Goal: Transaction & Acquisition: Book appointment/travel/reservation

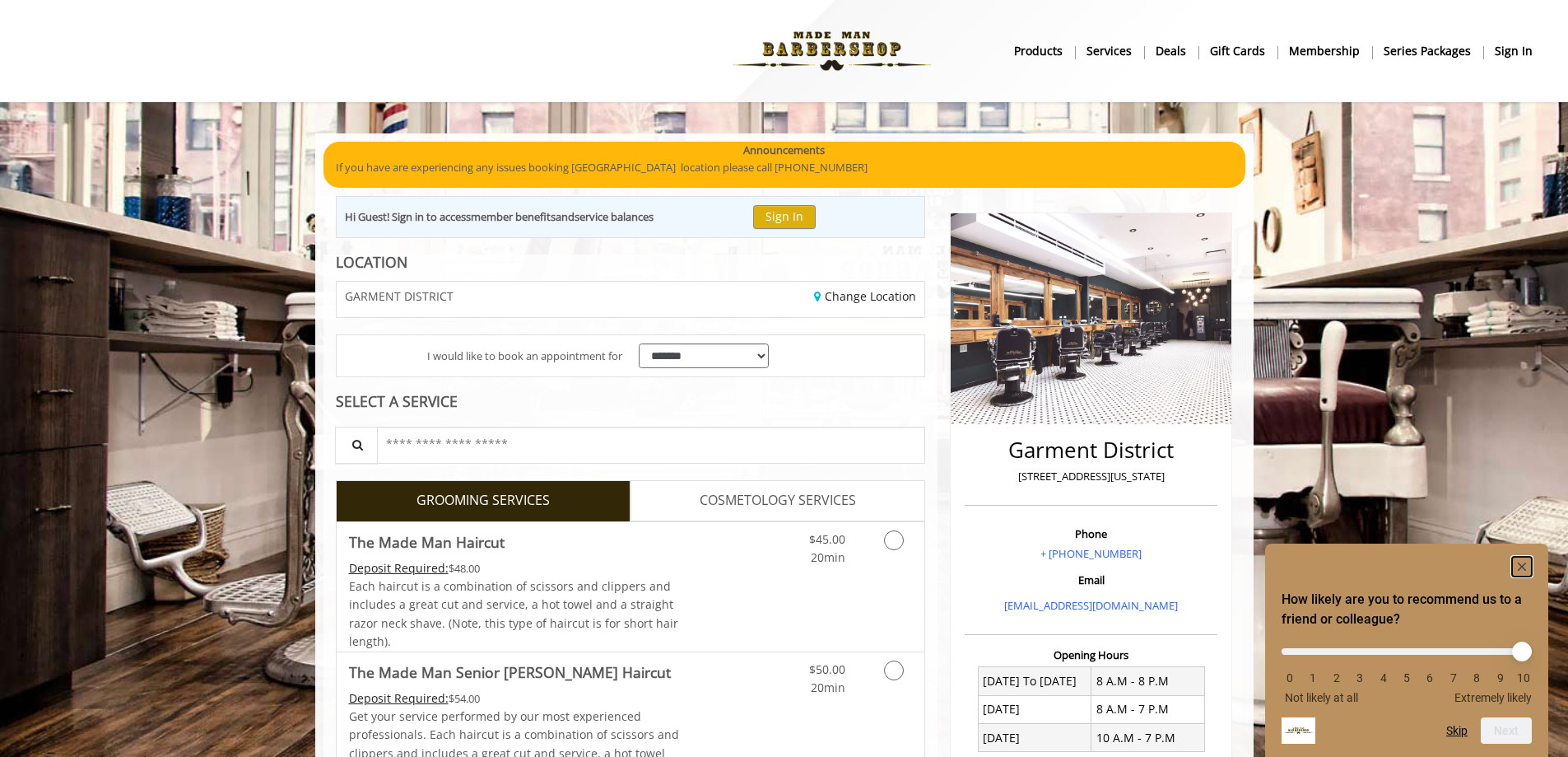
click at [1525, 561] on rect "Hide survey" at bounding box center [1522, 566] width 19 height 19
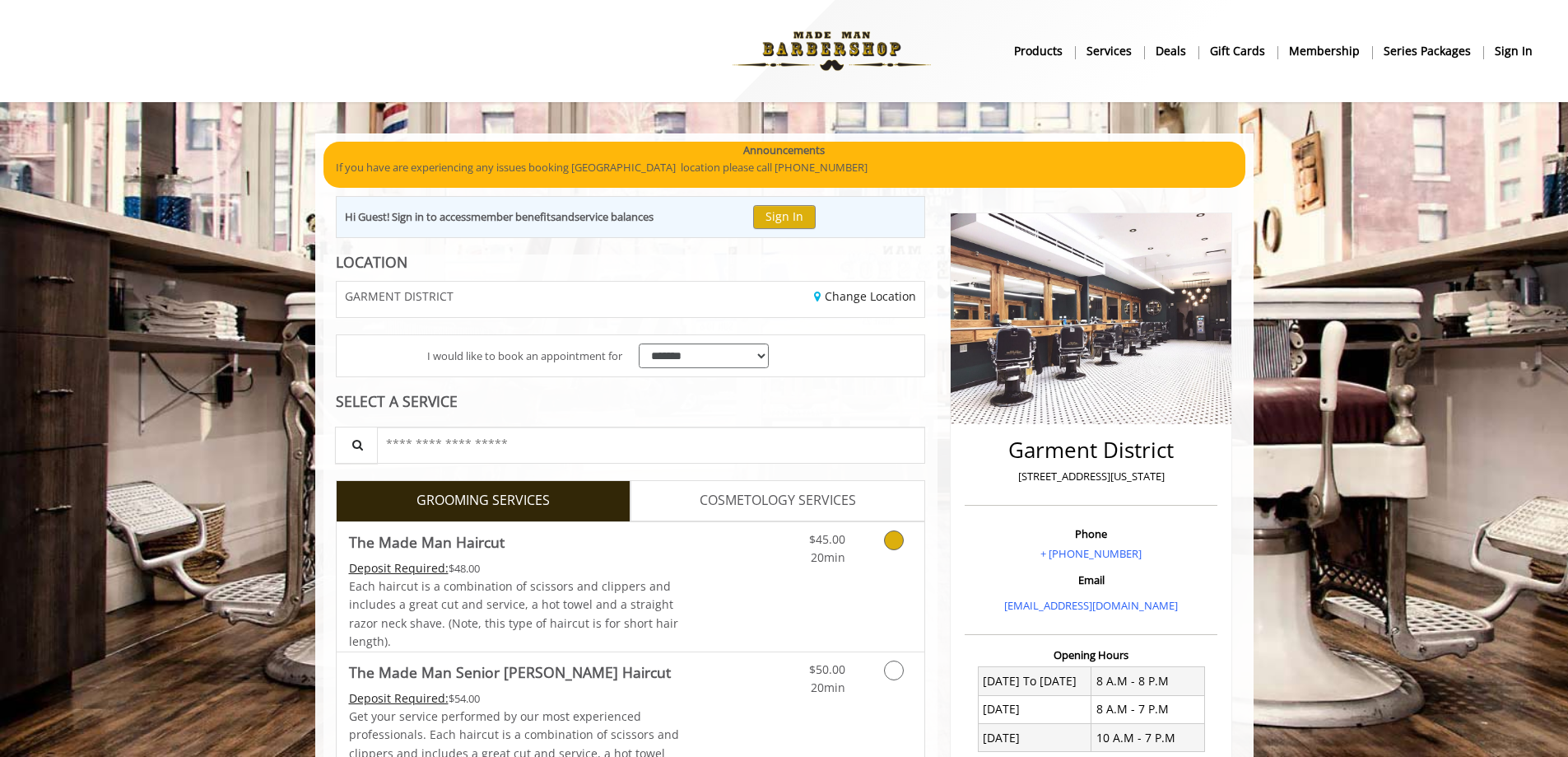
click at [889, 542] on icon "Grooming services" at bounding box center [893, 540] width 19 height 19
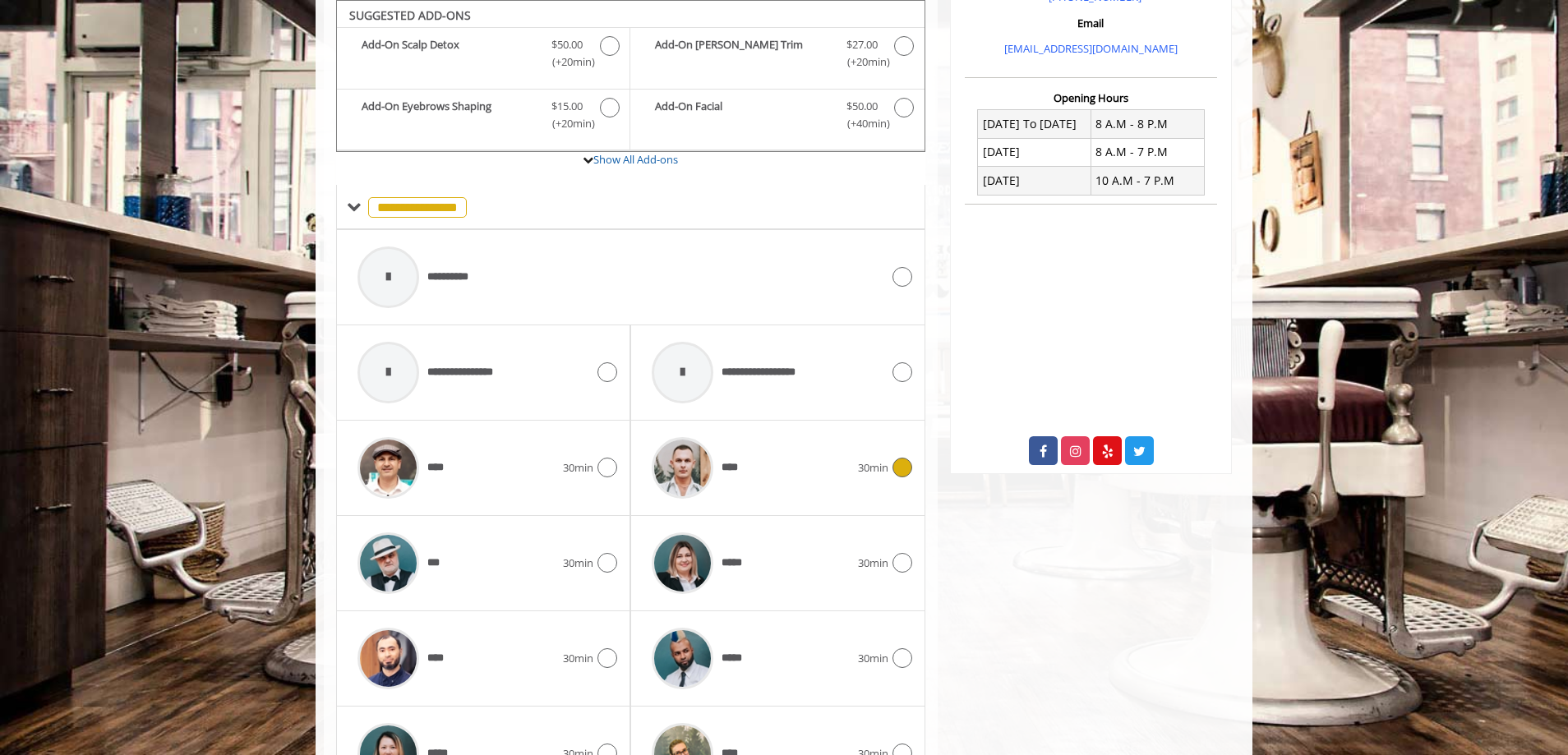
scroll to position [720, 0]
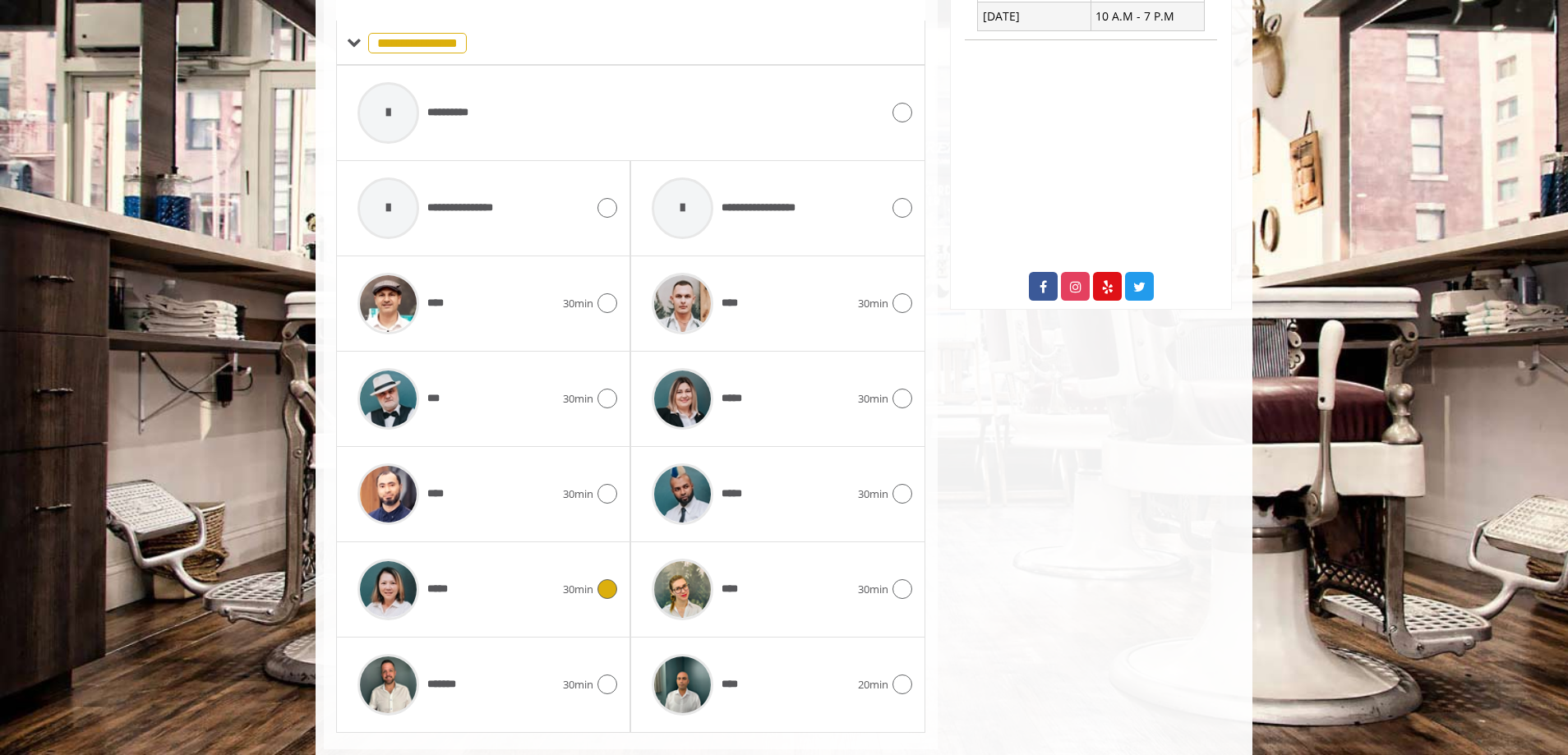
click at [606, 592] on icon at bounding box center [607, 588] width 19 height 19
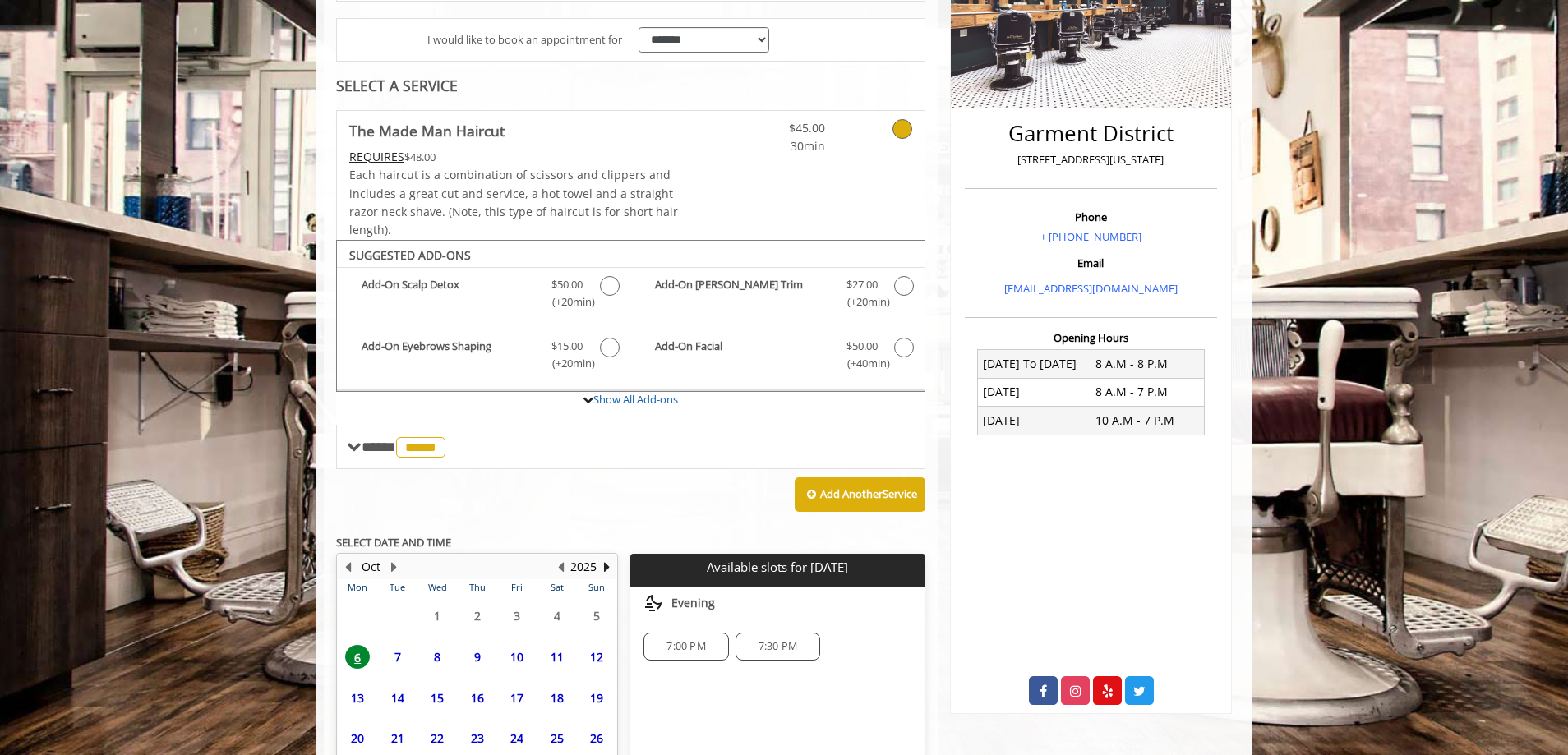
scroll to position [452, 0]
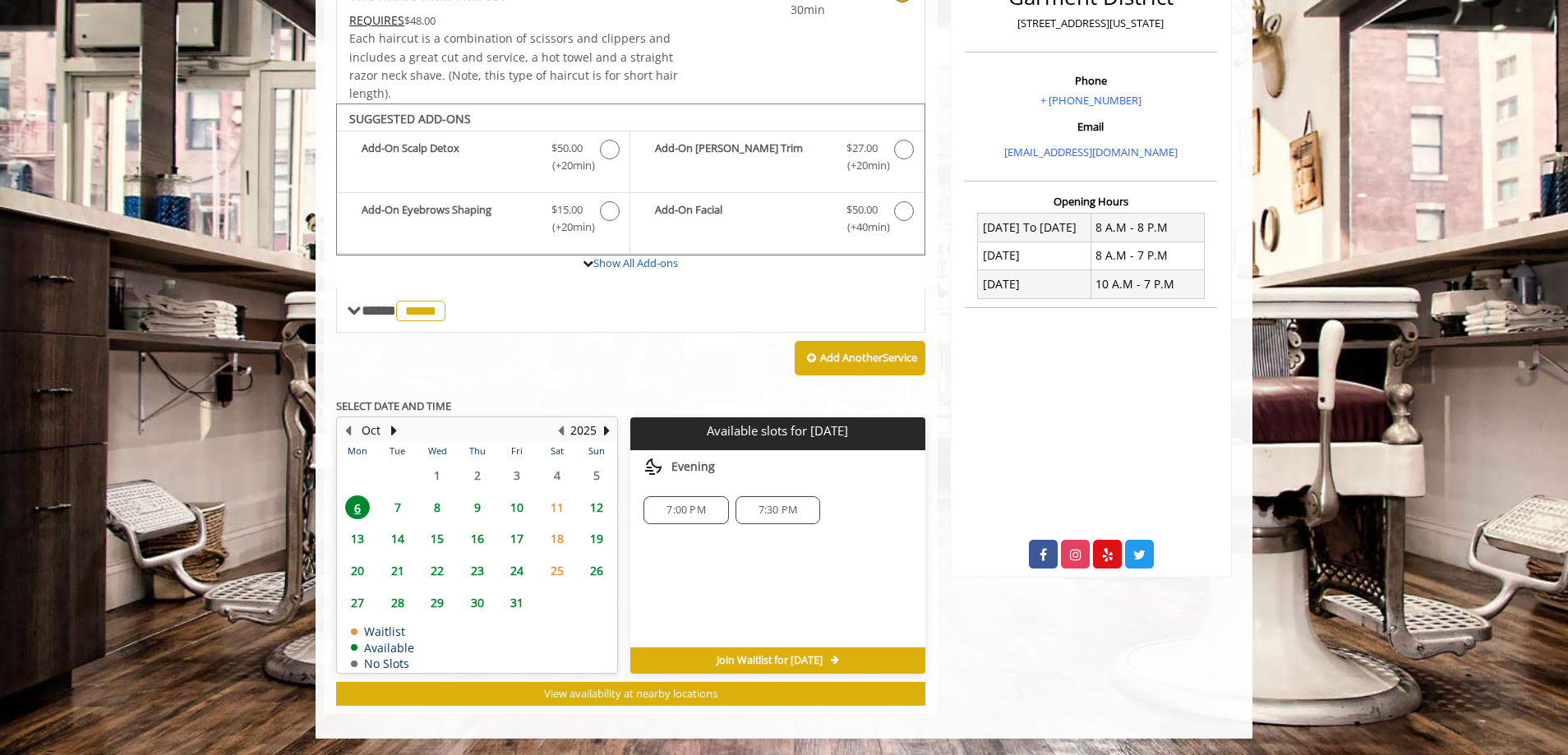
click at [690, 506] on span "7:00 PM" at bounding box center [686, 511] width 39 height 13
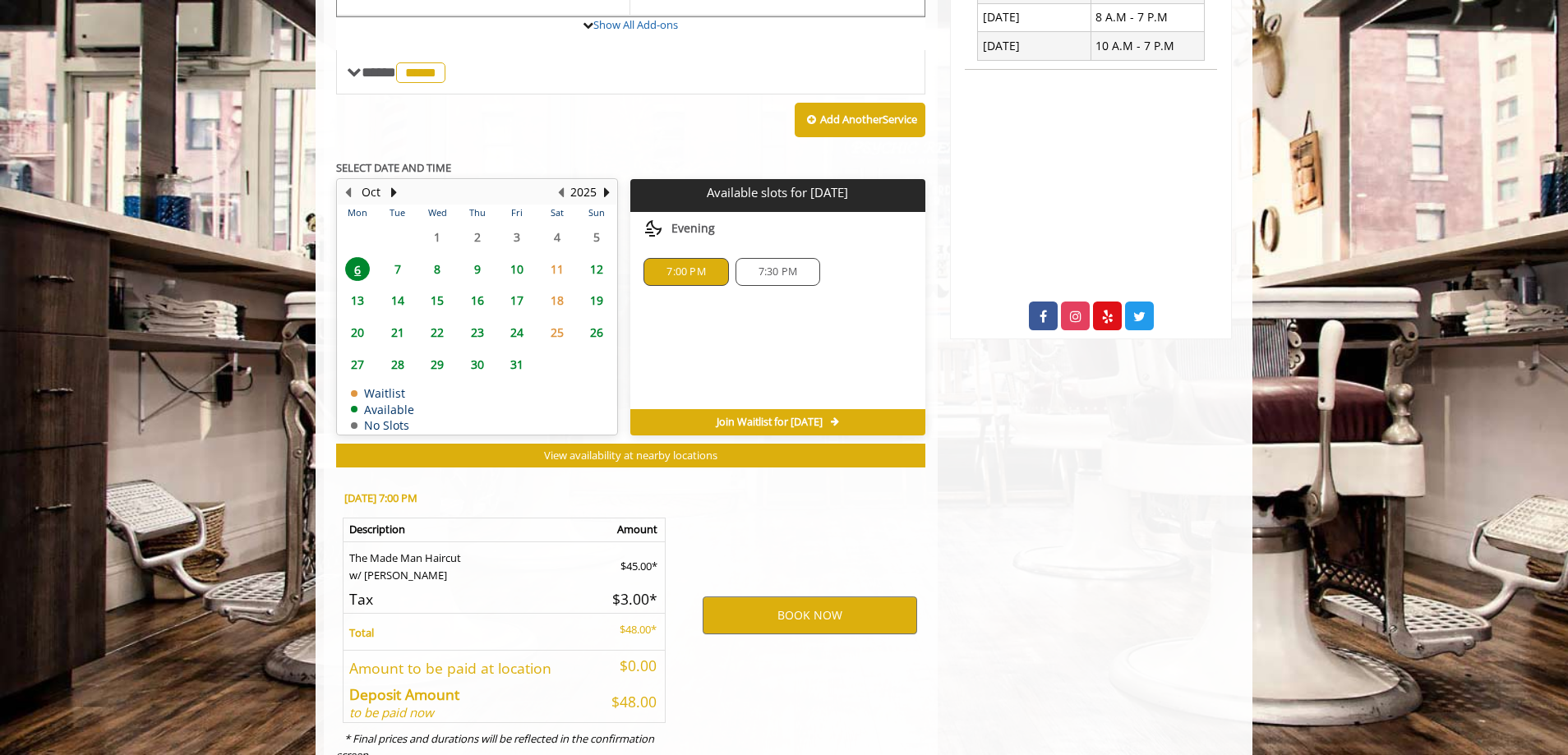
scroll to position [748, 0]
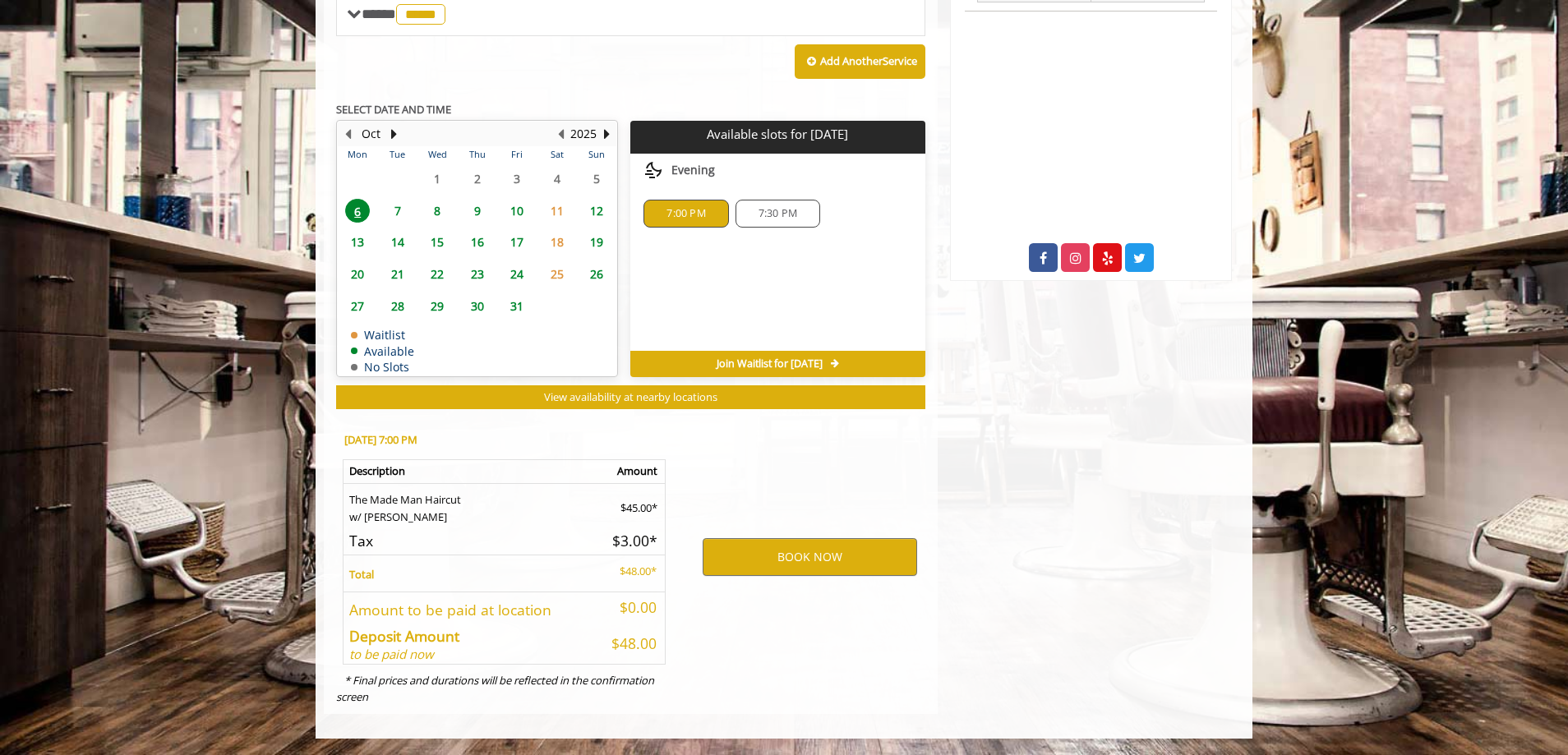
click at [390, 212] on span "7" at bounding box center [397, 211] width 24 height 24
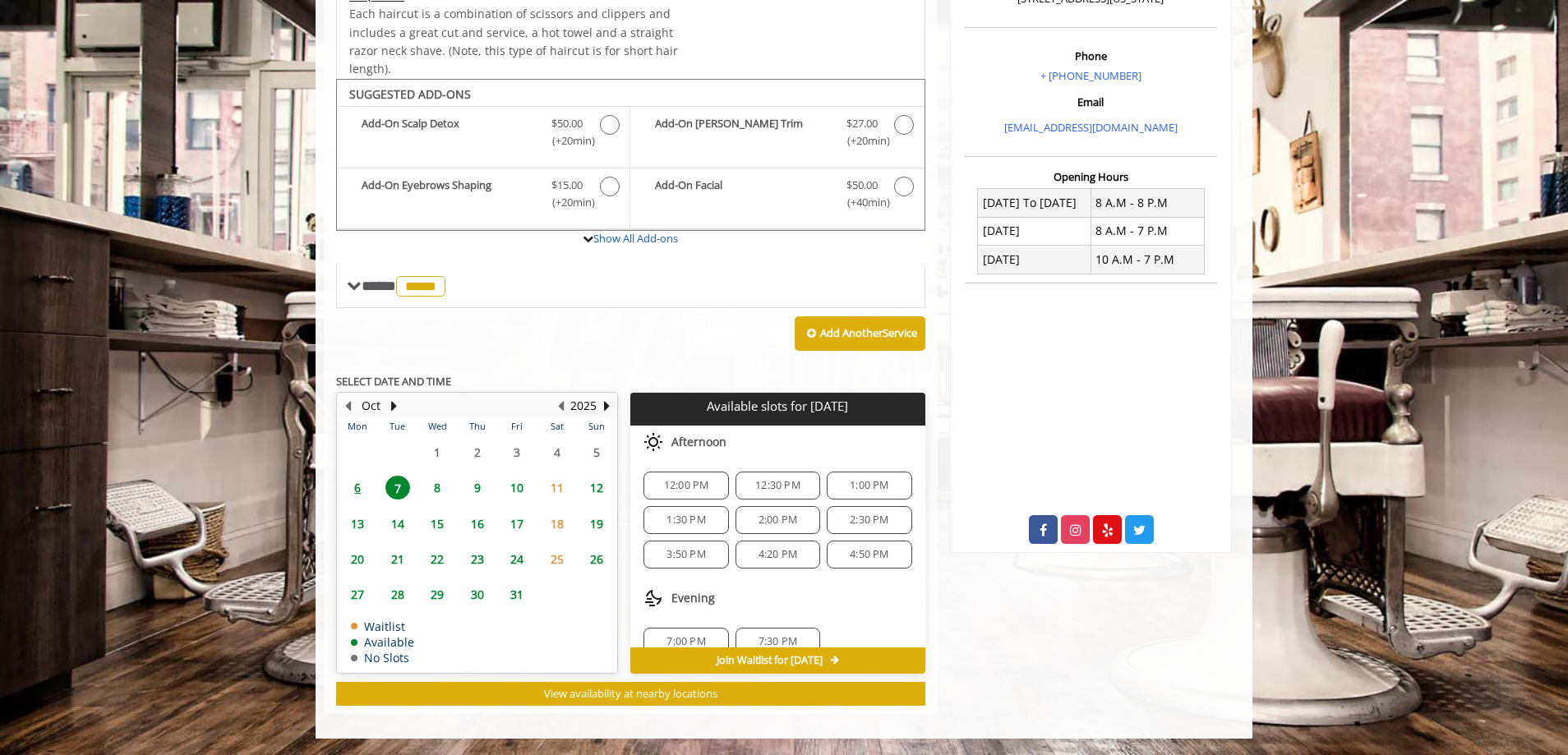
scroll to position [21, 0]
click at [354, 486] on span "6" at bounding box center [357, 488] width 24 height 24
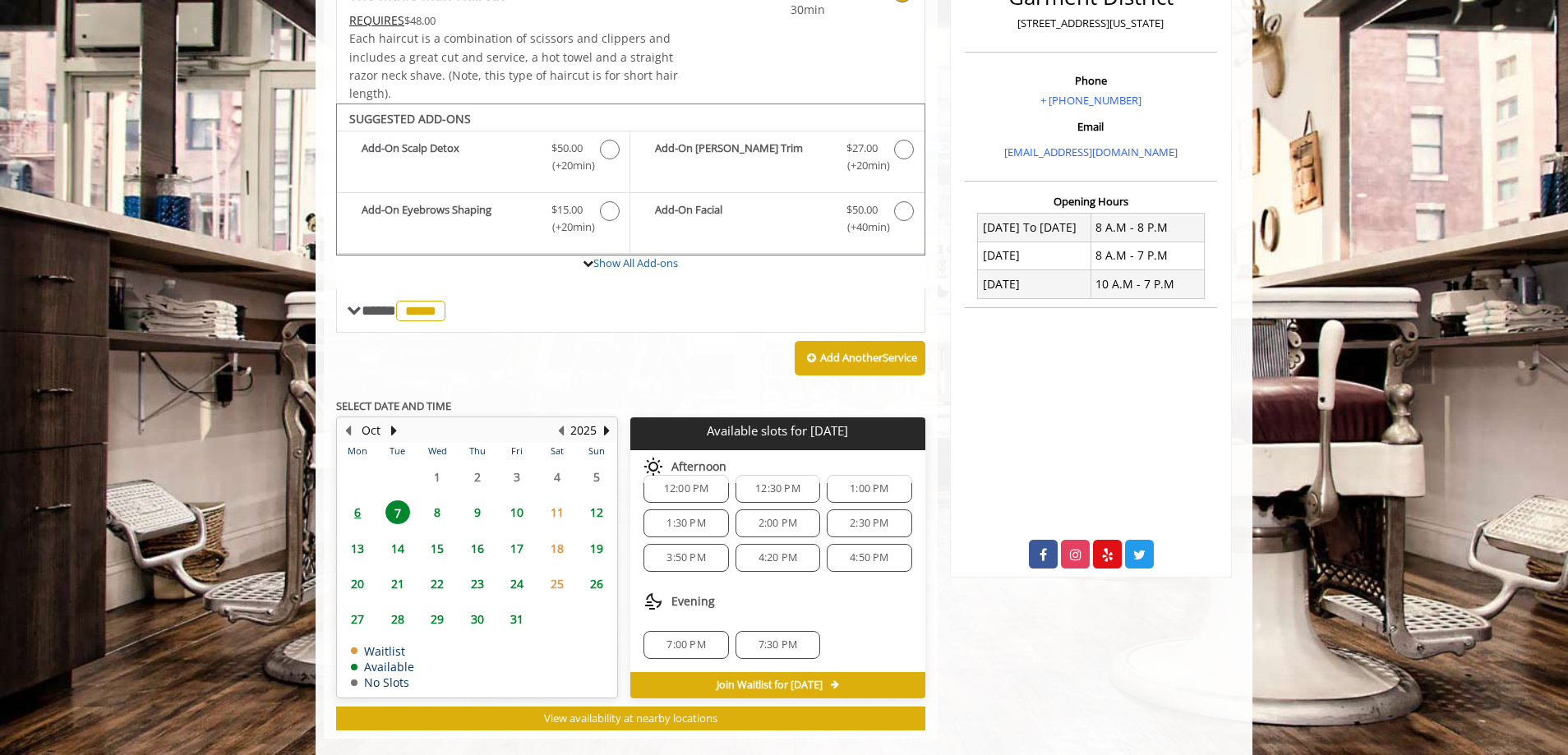
scroll to position [0, 0]
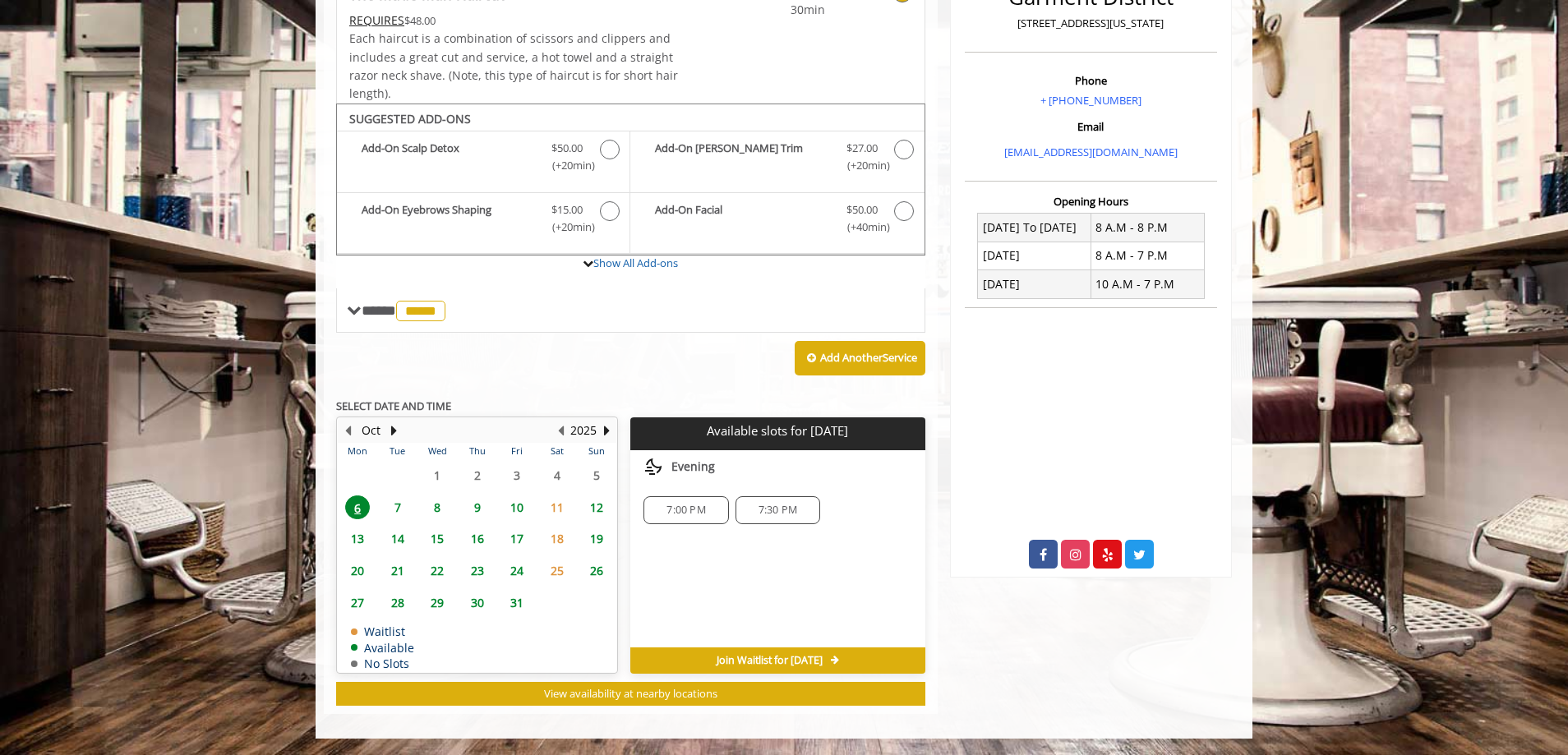
click at [392, 508] on span "7" at bounding box center [397, 507] width 24 height 24
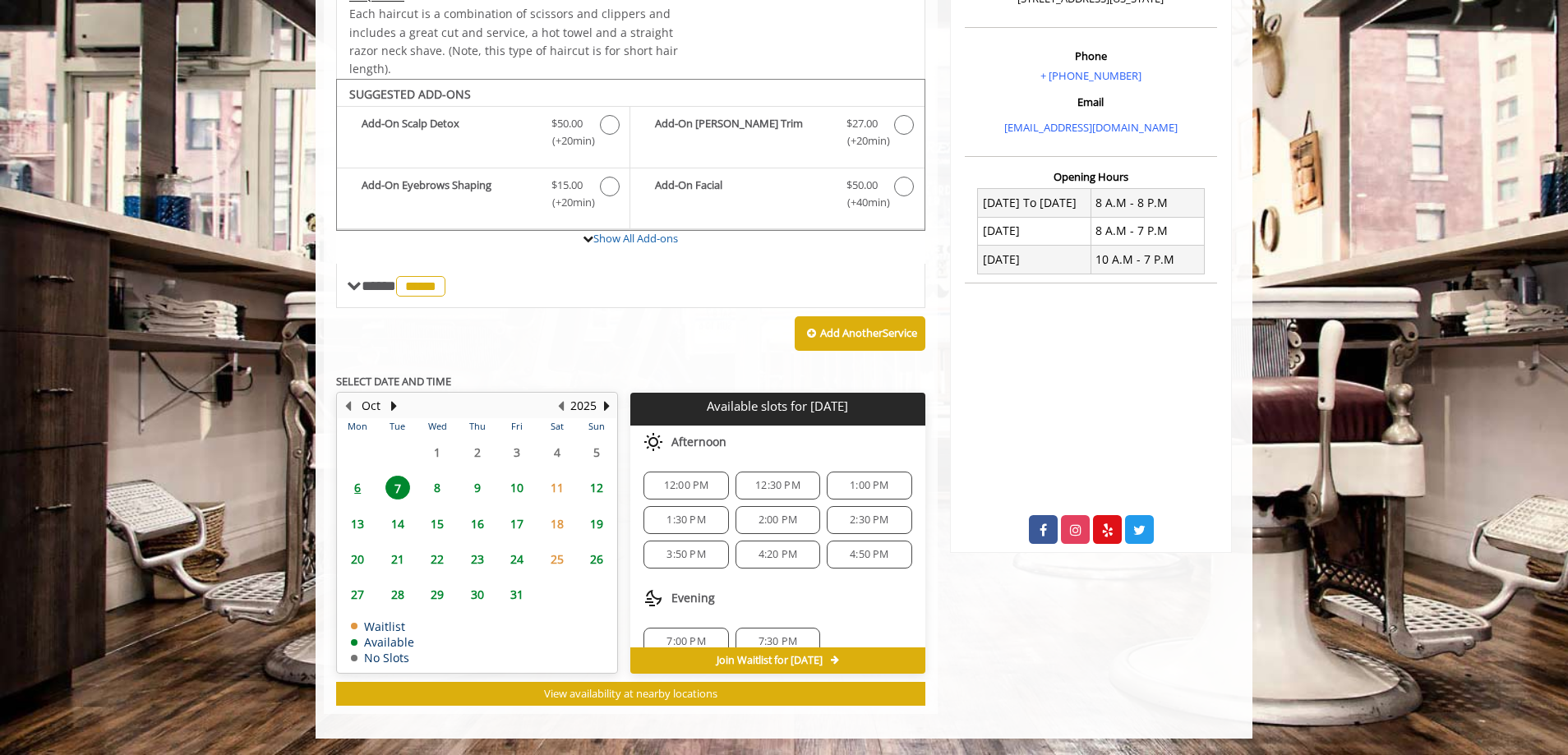
drag, startPoint x: 1084, startPoint y: 678, endPoint x: 1072, endPoint y: 648, distance: 32.3
click at [1084, 676] on div "Garment District 1400 Broadway, New York Phone + (212) 997-4247 Email info@made…" at bounding box center [1091, 217] width 307 height 995
click at [703, 615] on span "7:00 PM" at bounding box center [686, 620] width 39 height 13
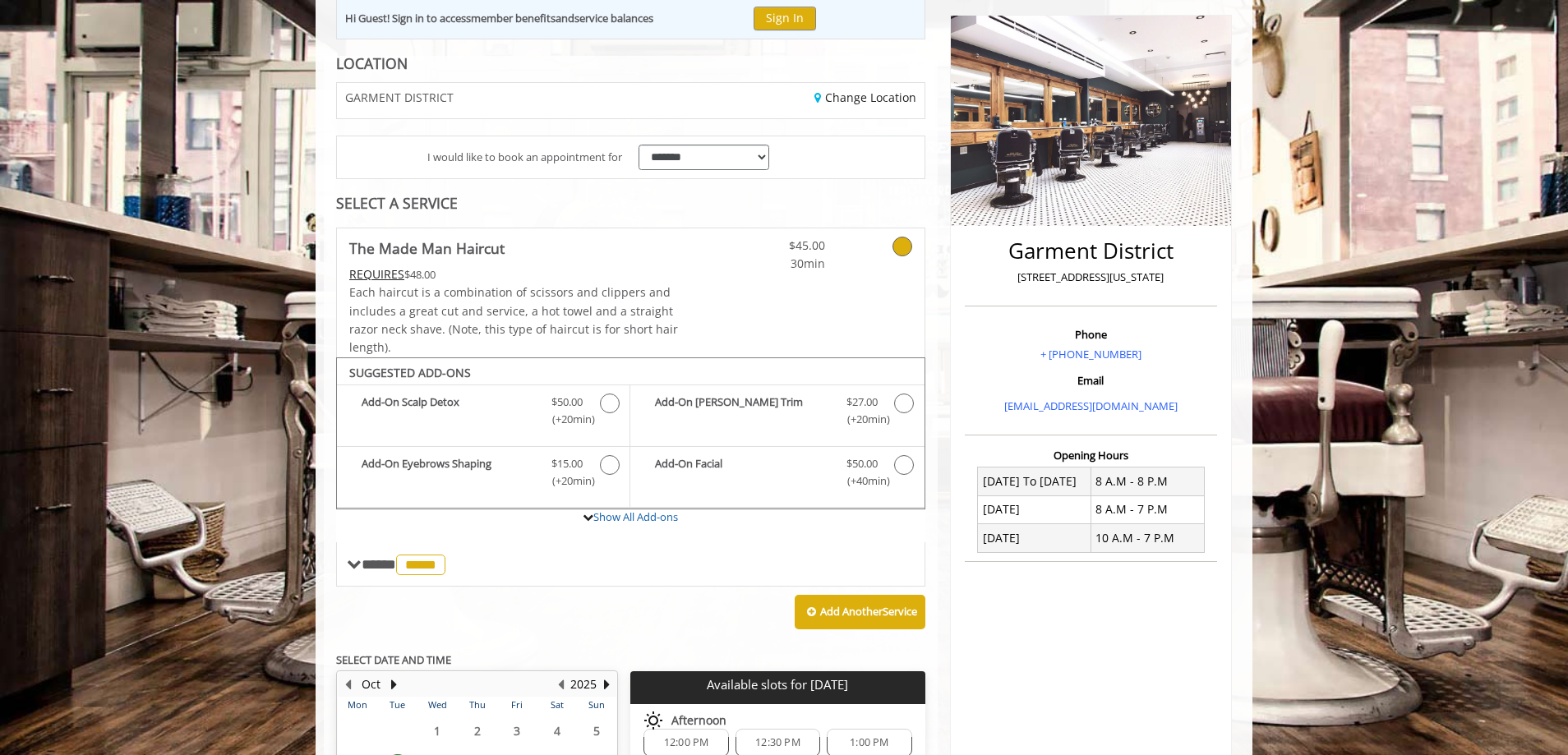
scroll to position [0, 0]
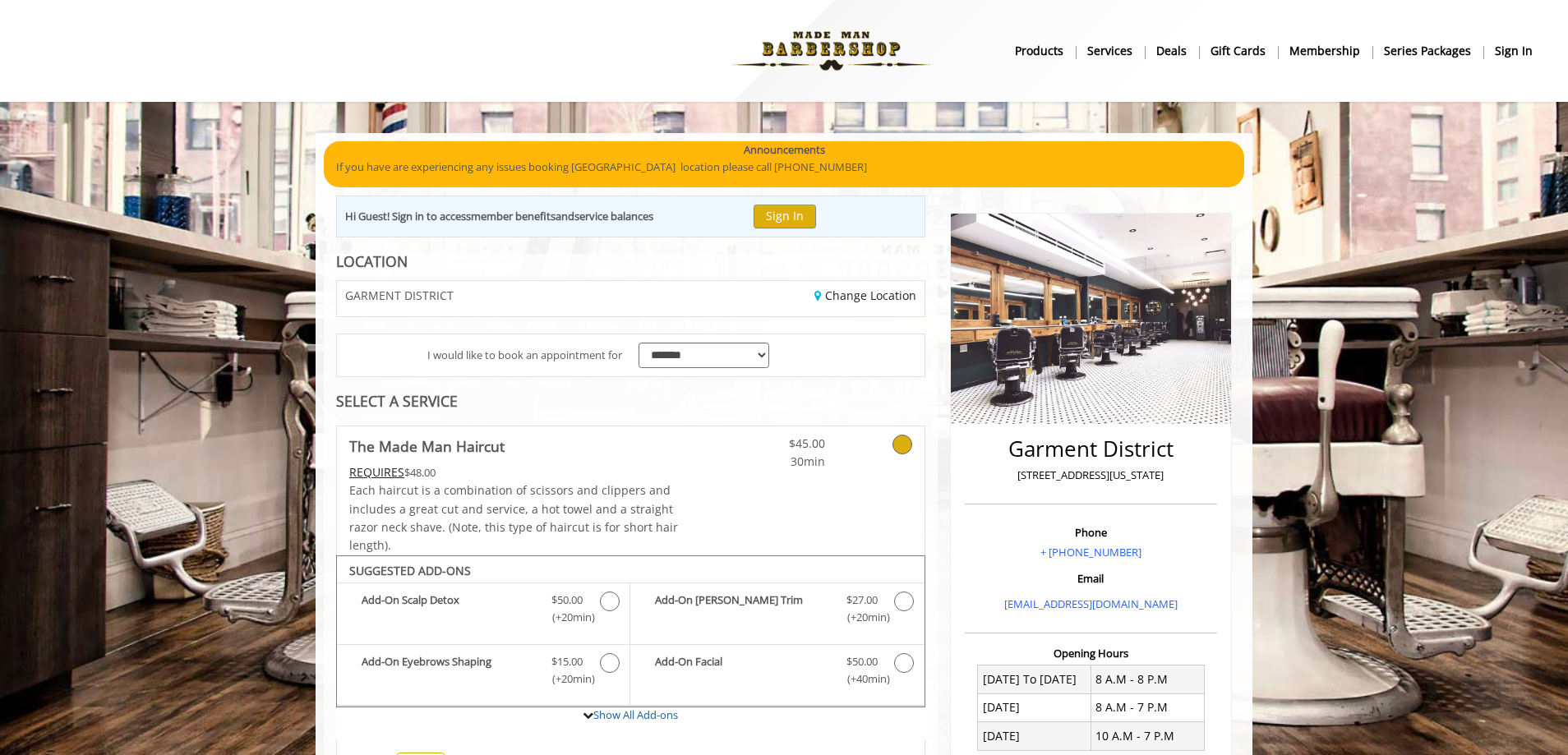
click at [1513, 57] on b "sign in" at bounding box center [1514, 51] width 38 height 18
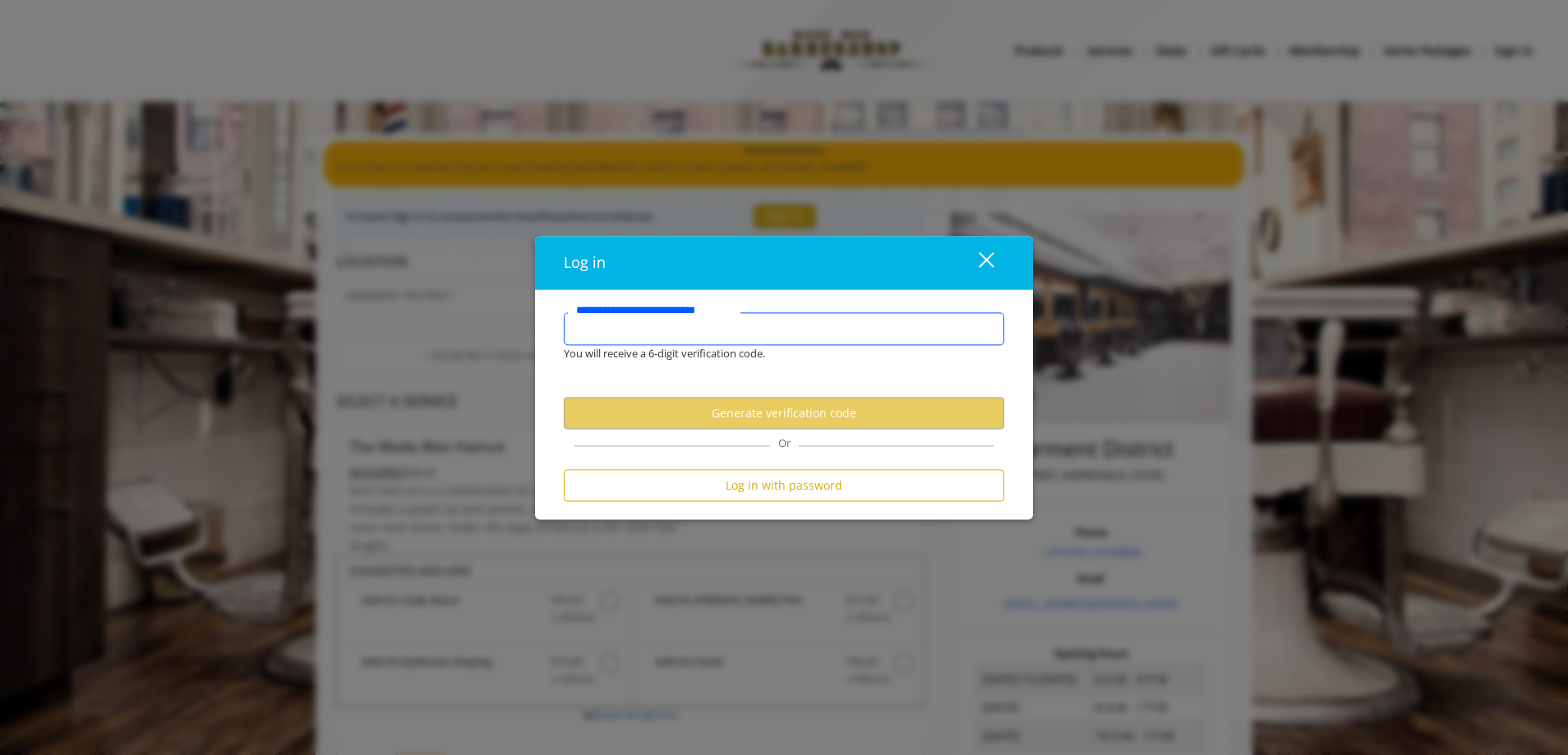
click at [720, 331] on input "**********" at bounding box center [784, 329] width 441 height 33
click at [740, 329] on input "**********" at bounding box center [784, 329] width 441 height 33
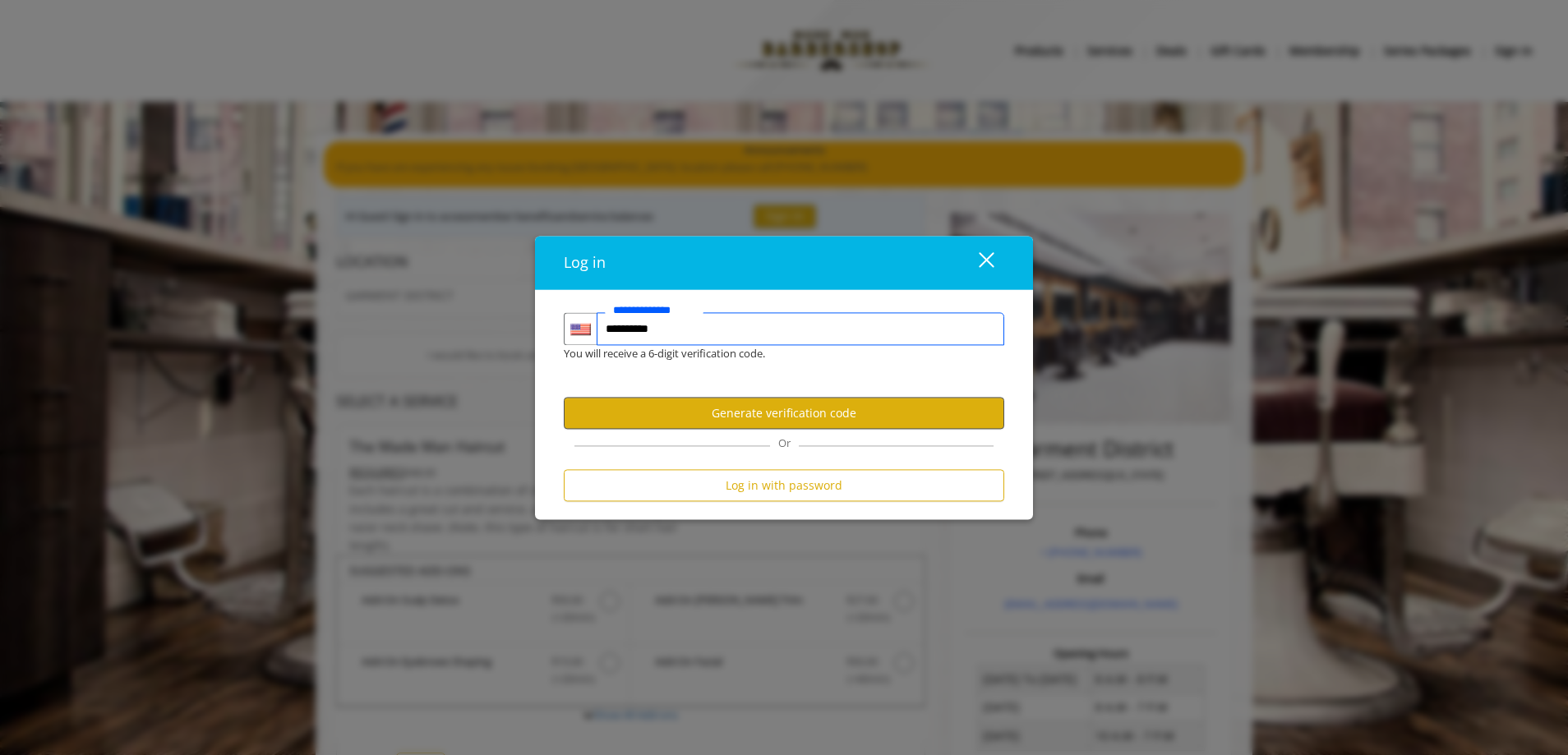
type input "**********"
click at [669, 411] on button "Generate verification code" at bounding box center [784, 414] width 441 height 32
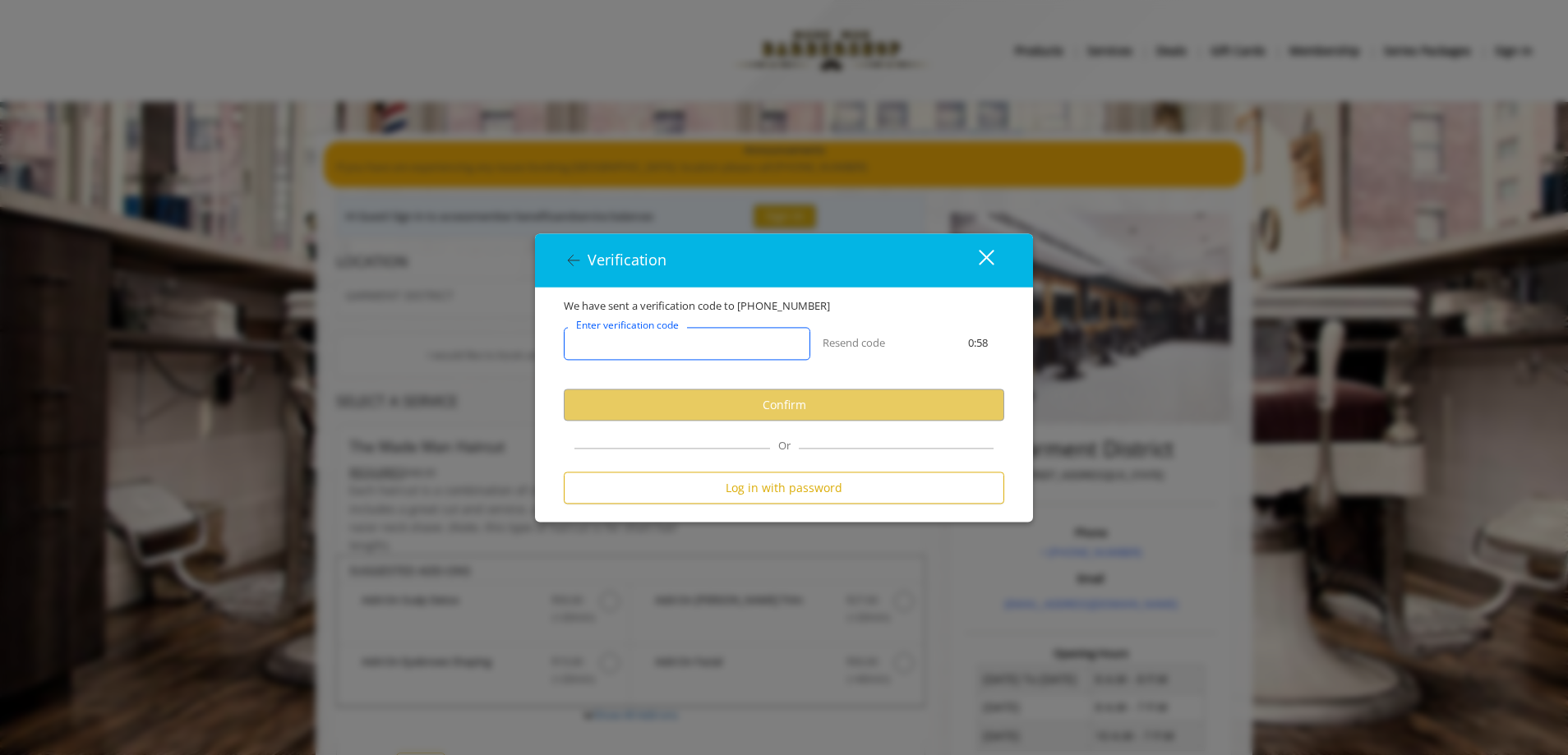
click at [732, 345] on input "Enter verification code" at bounding box center [687, 344] width 247 height 33
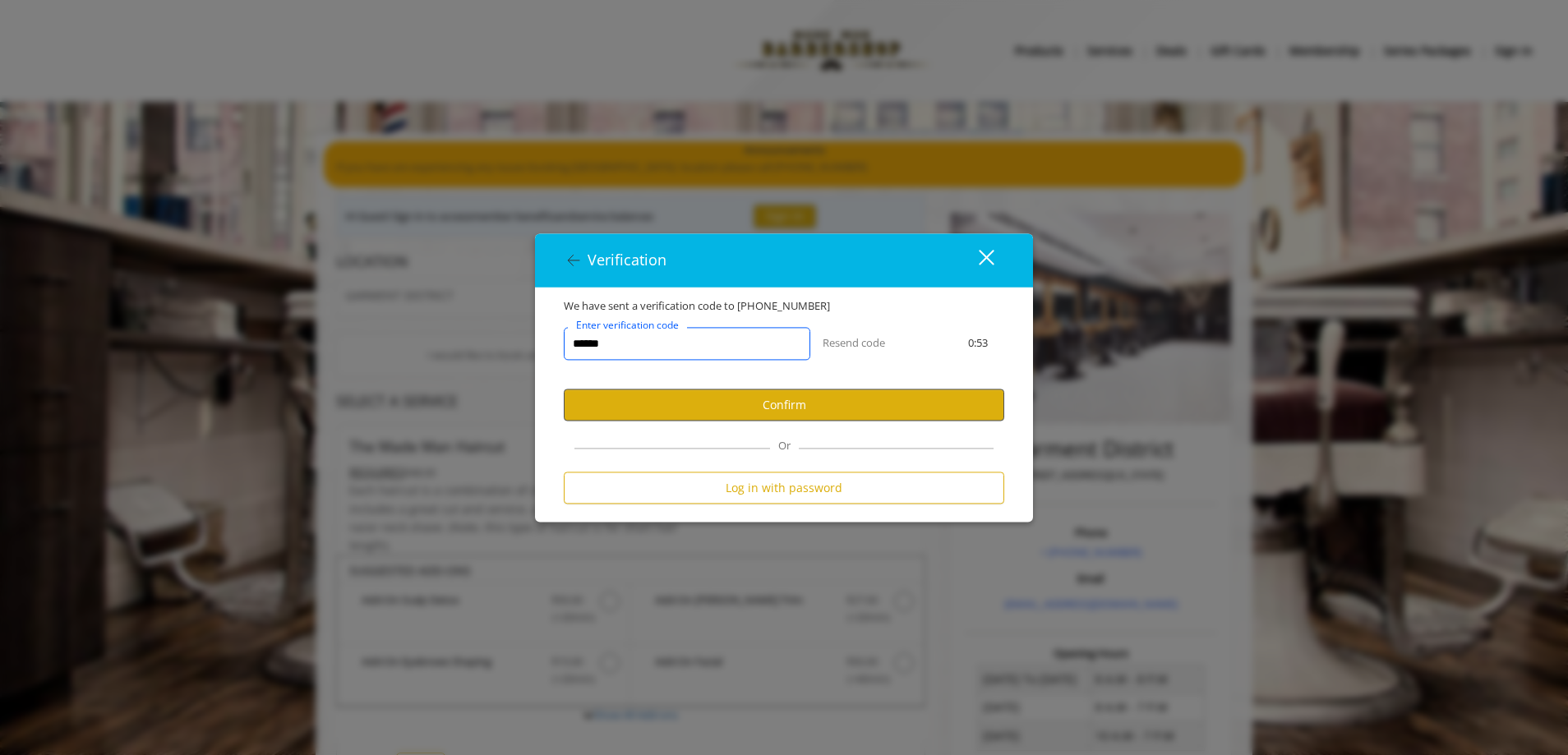
type input "******"
click at [868, 393] on button "Confirm" at bounding box center [784, 405] width 441 height 32
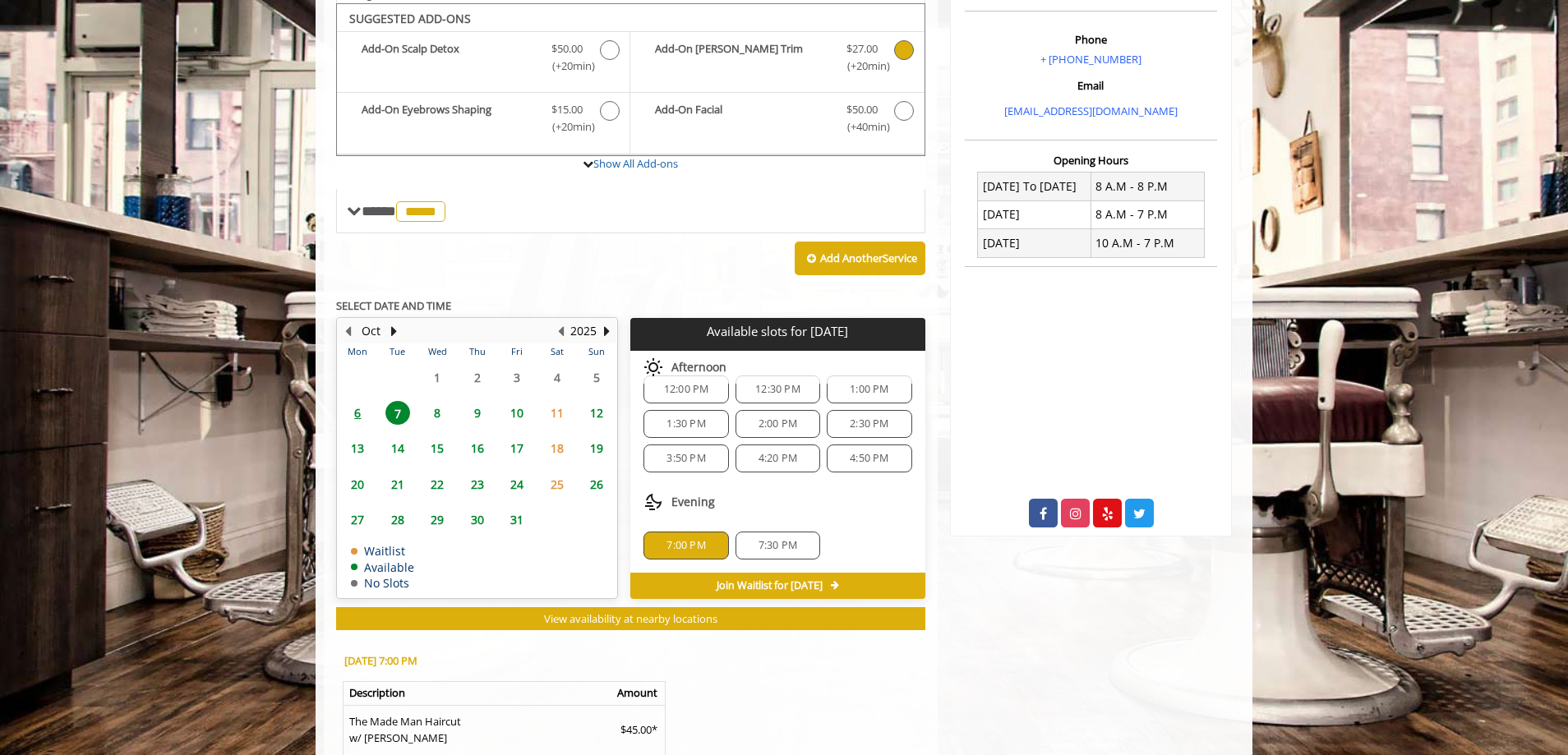
scroll to position [715, 0]
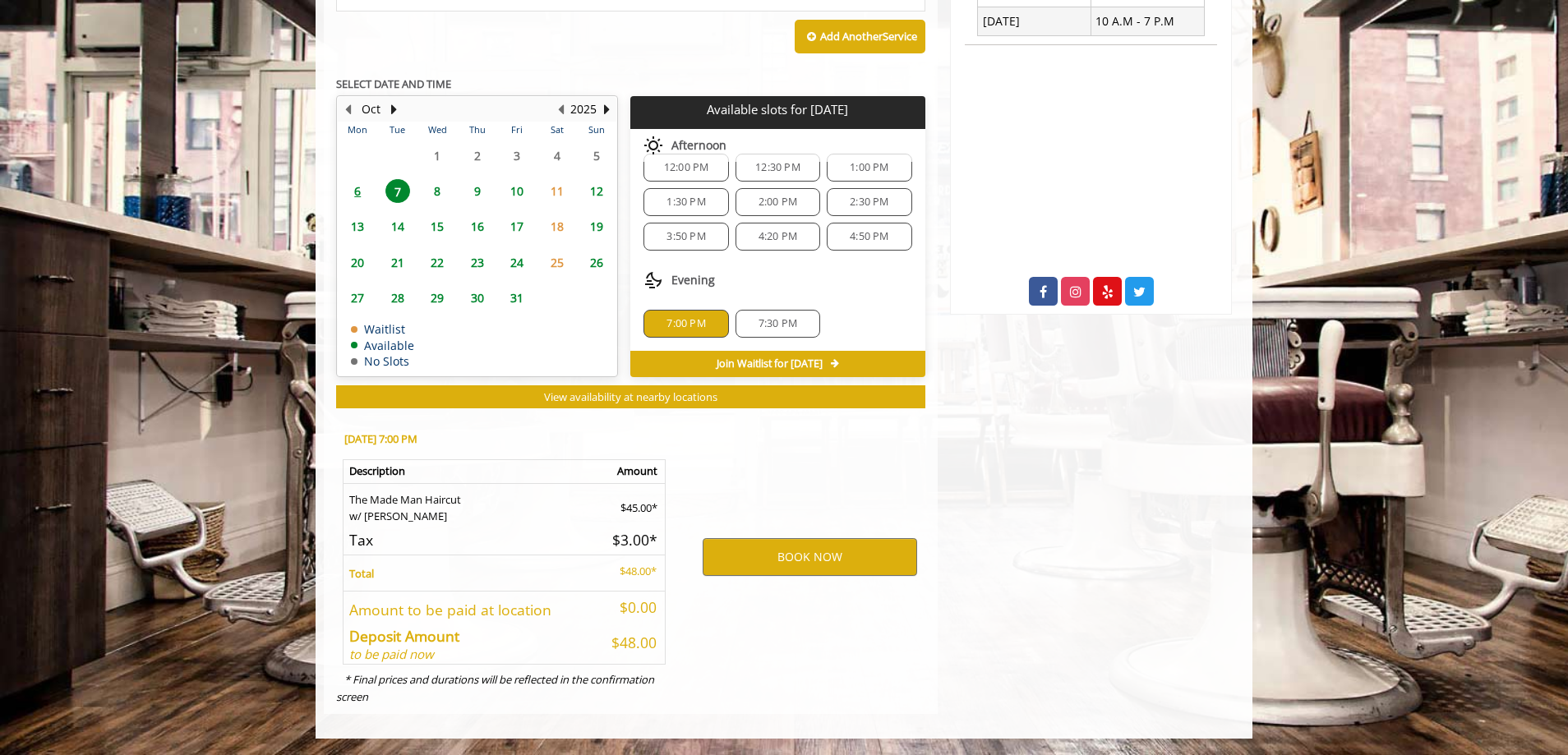
click at [636, 607] on h5 "$0.00" at bounding box center [630, 608] width 56 height 16
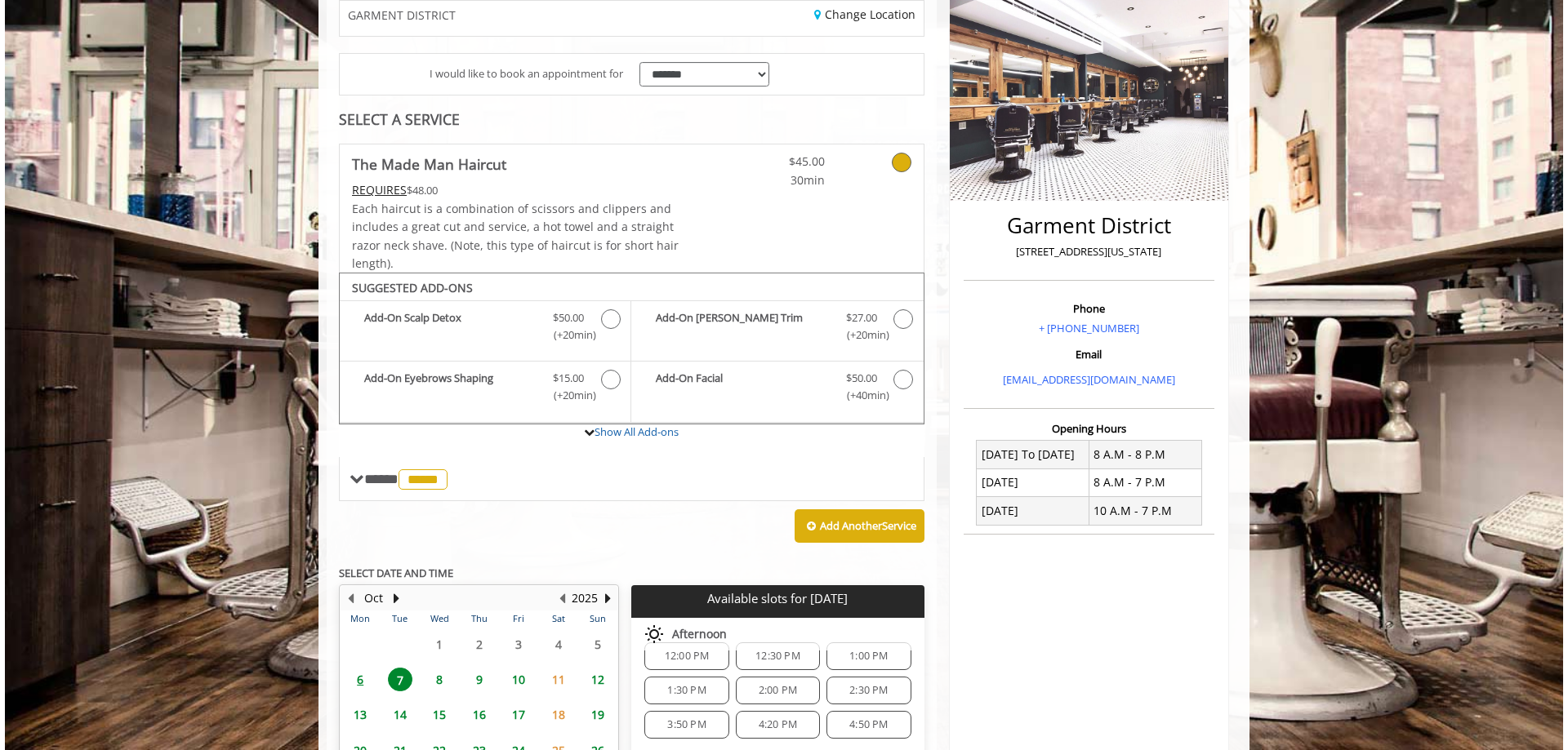
scroll to position [0, 0]
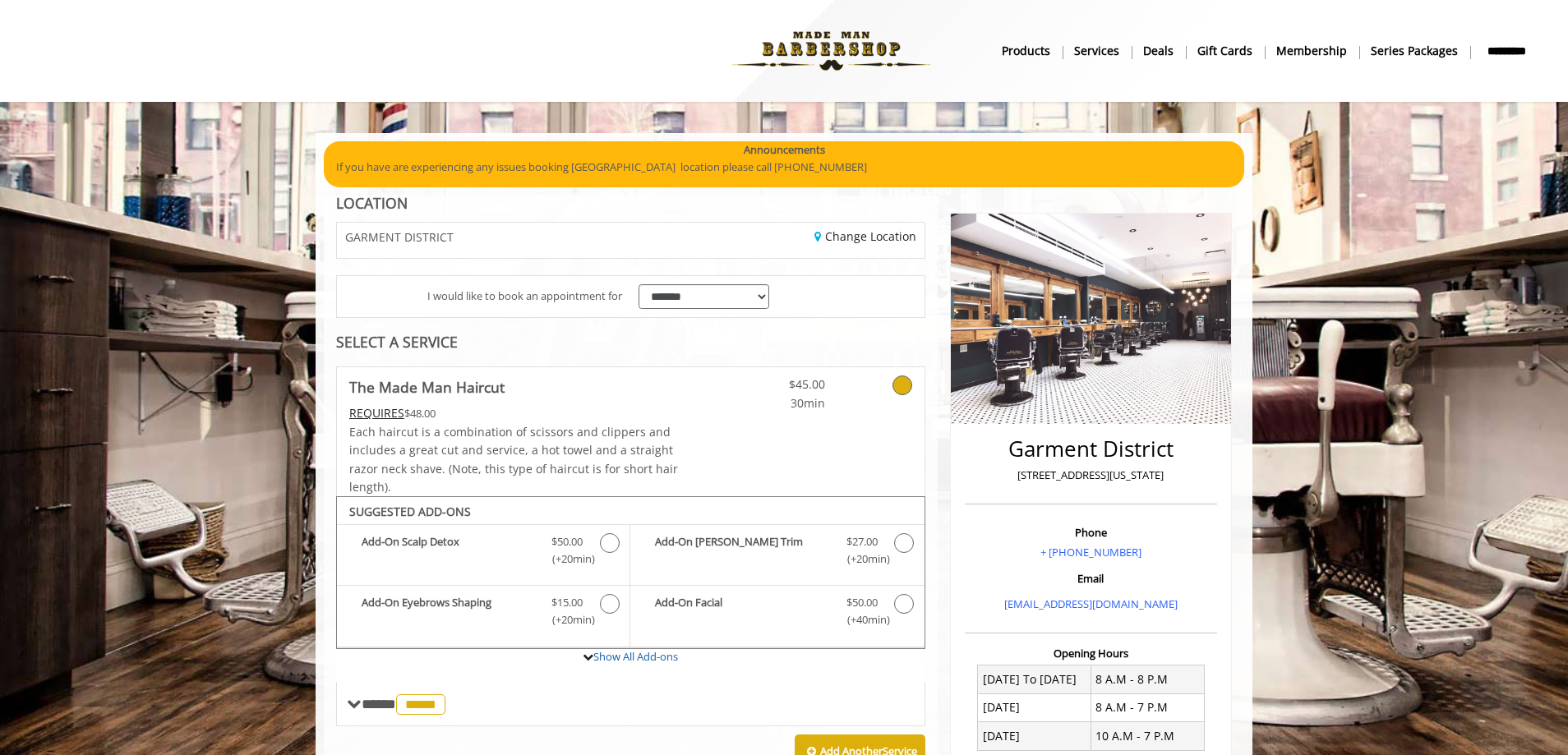
click at [1514, 46] on b "*********" at bounding box center [1507, 51] width 51 height 18
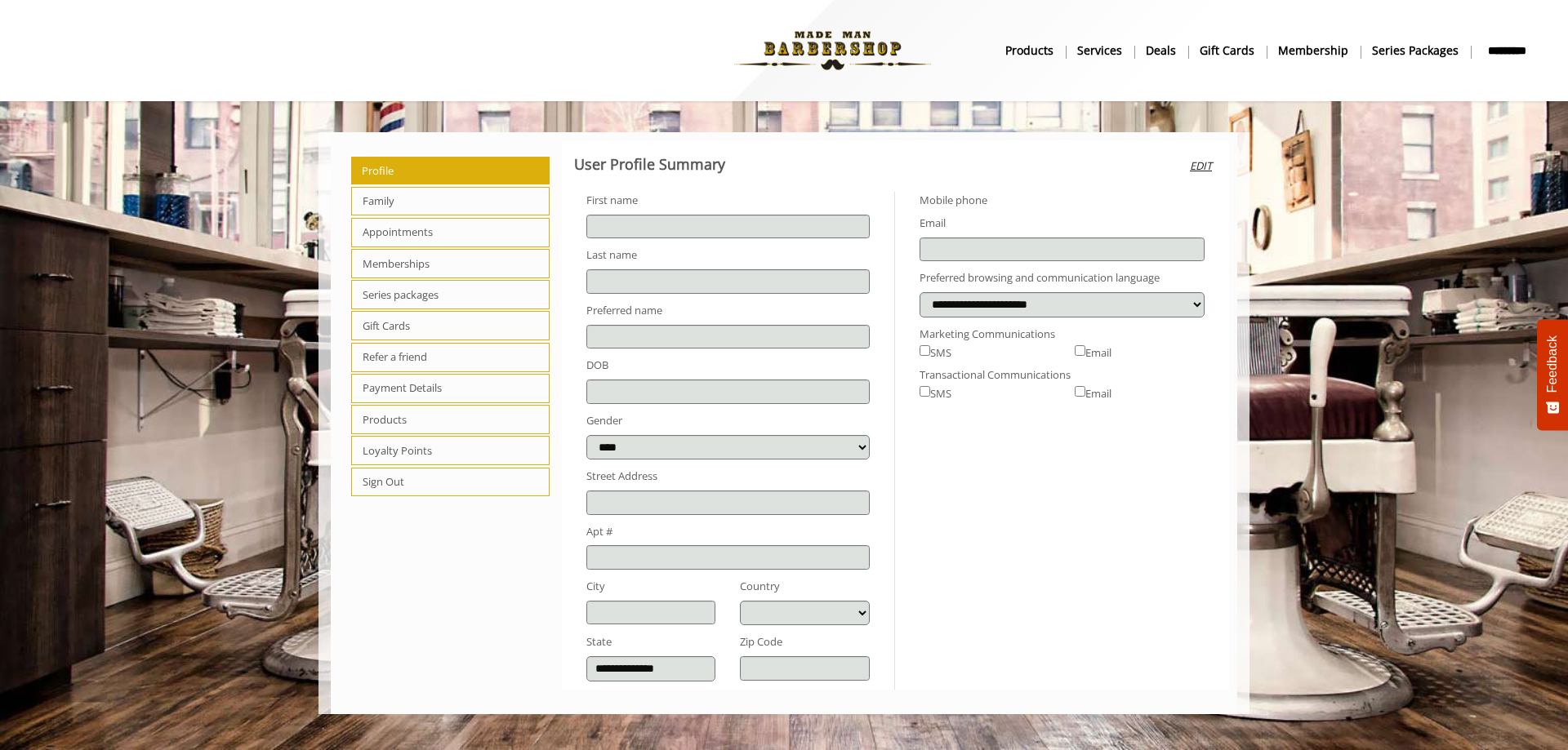
type input "*****"
type input "***"
select select
type input "**********"
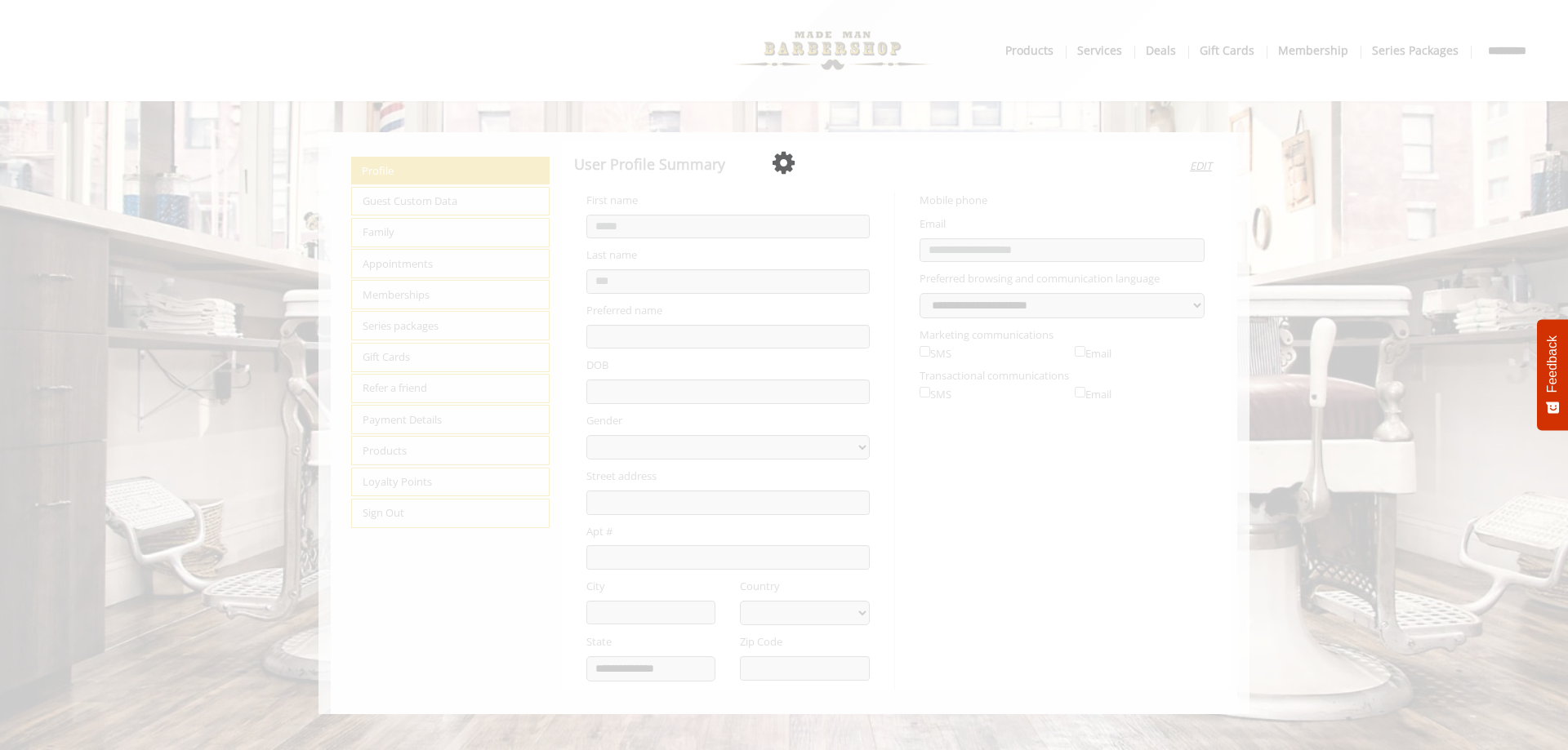
select select "***"
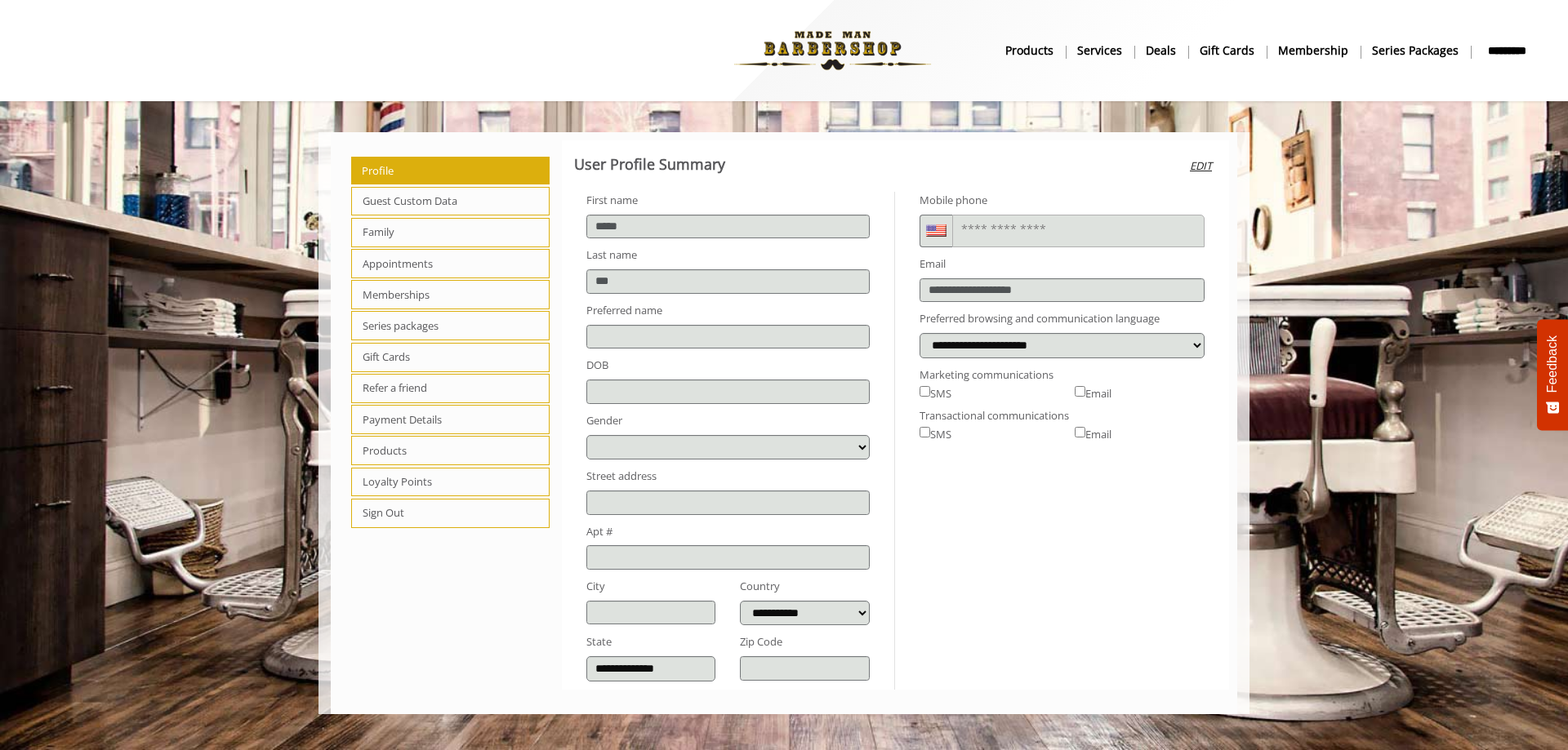
click at [412, 325] on span "Series packages" at bounding box center [450, 325] width 199 height 29
select select "*"
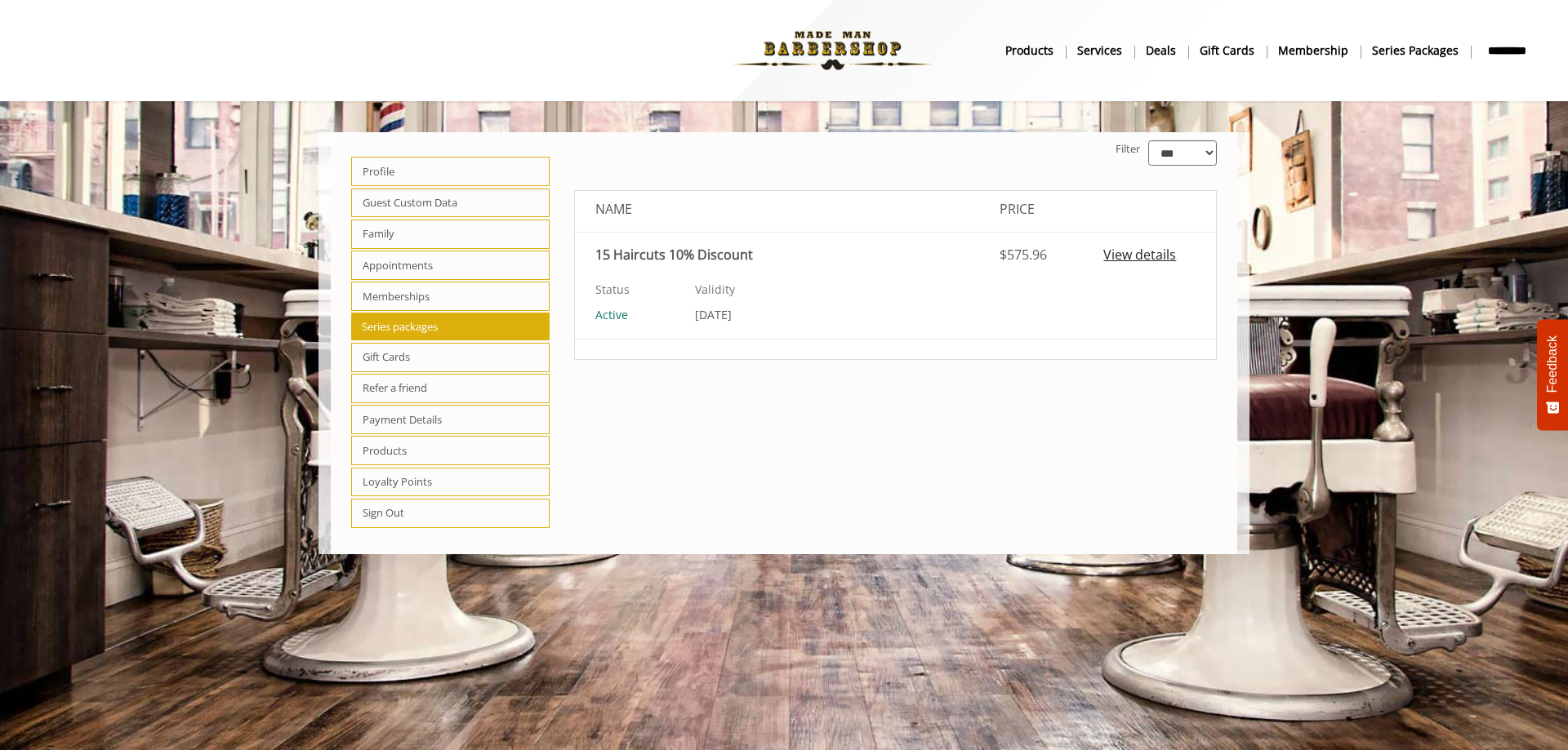
click at [1145, 254] on link "View details" at bounding box center [1155, 255] width 105 height 21
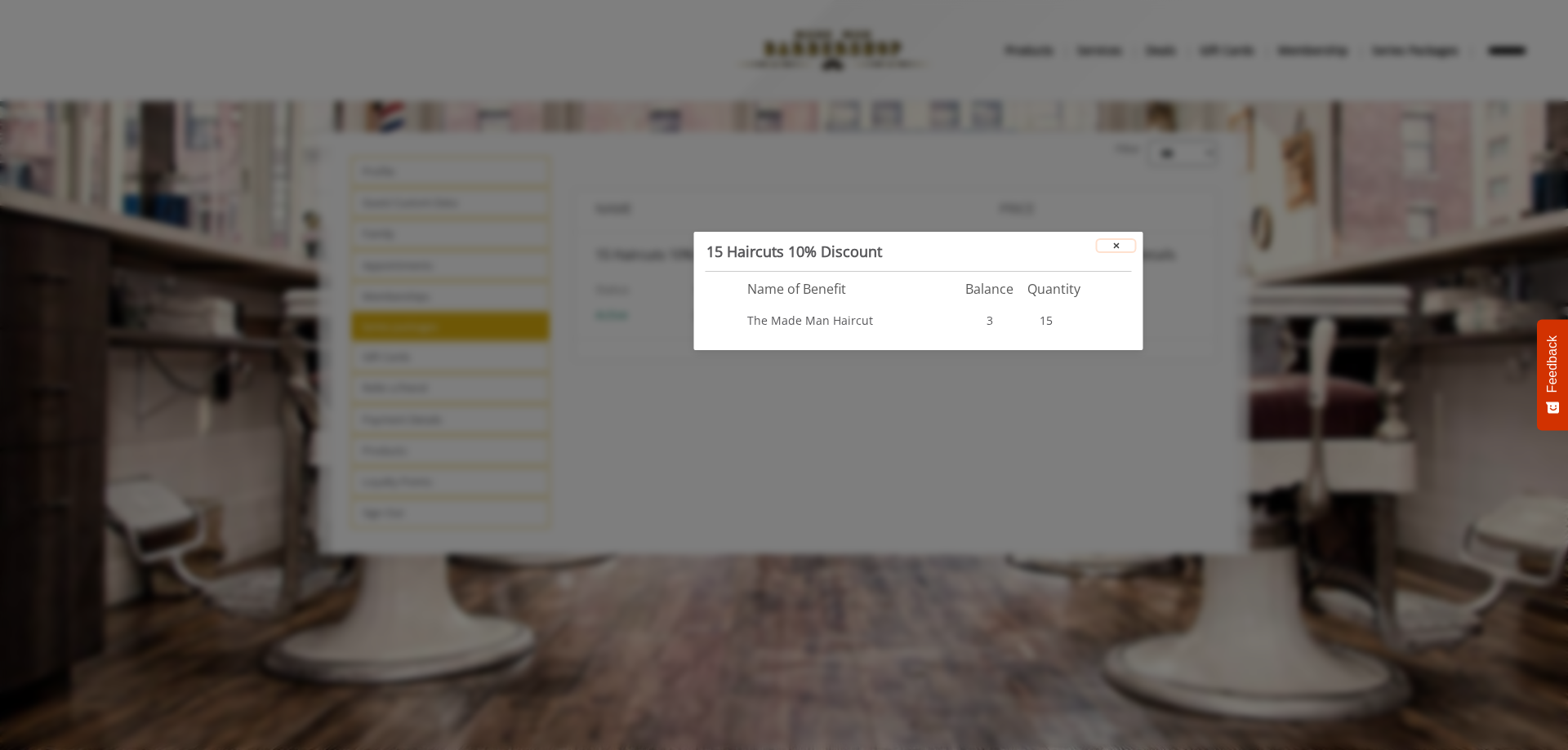
click at [1117, 245] on span "×" at bounding box center [1117, 245] width 7 height 16
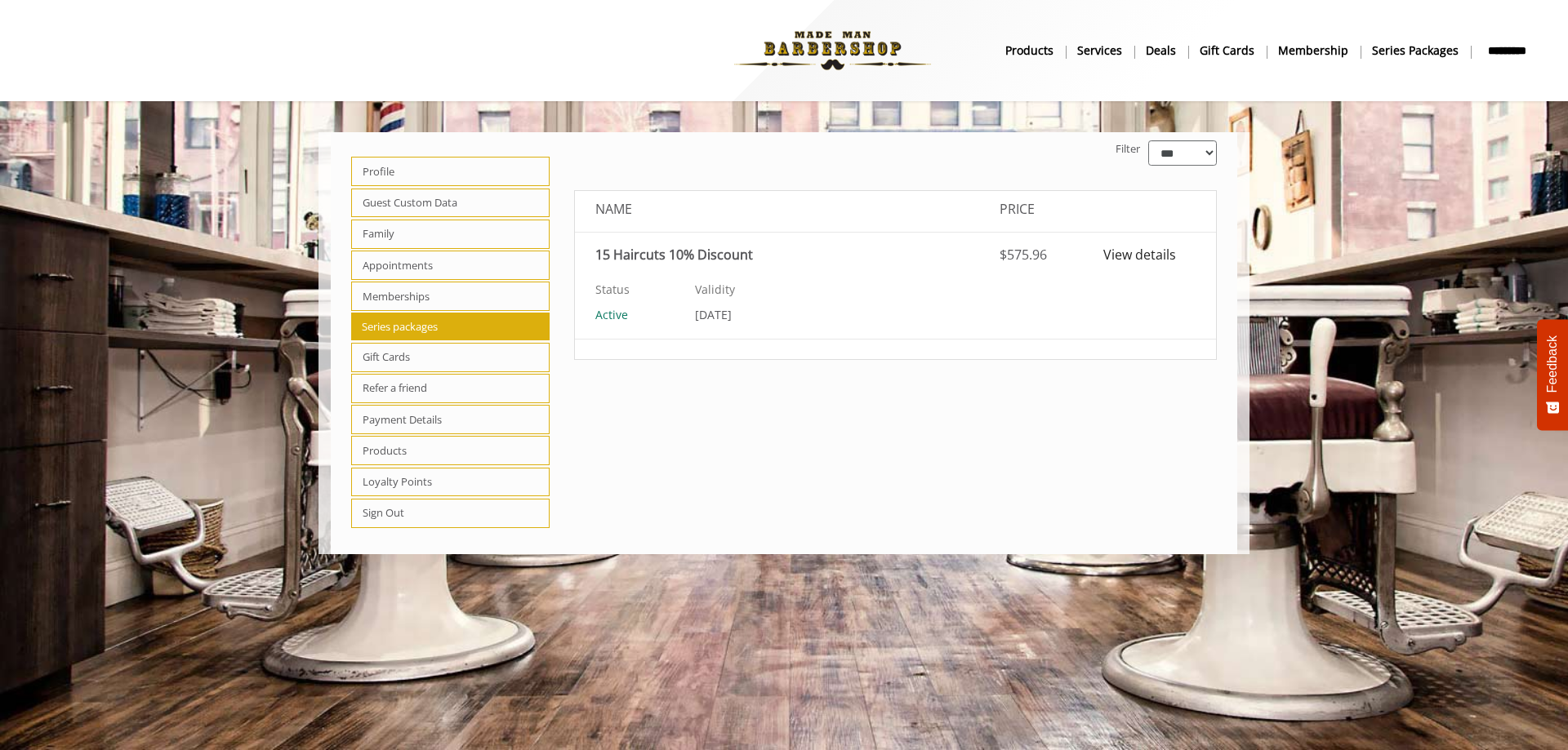
click at [903, 448] on div "Series packages Filter *** ****** ******** NAME PRICE 15 Haircuts 10% Discount …" at bounding box center [896, 343] width 668 height 406
drag, startPoint x: 931, startPoint y: 450, endPoint x: 1100, endPoint y: 264, distance: 251.3
click at [936, 444] on div "Series packages Filter *** ****** ******** NAME PRICE 15 Haircuts 10% Discount …" at bounding box center [896, 343] width 668 height 406
click at [1419, 53] on b "Series packages" at bounding box center [1415, 50] width 86 height 18
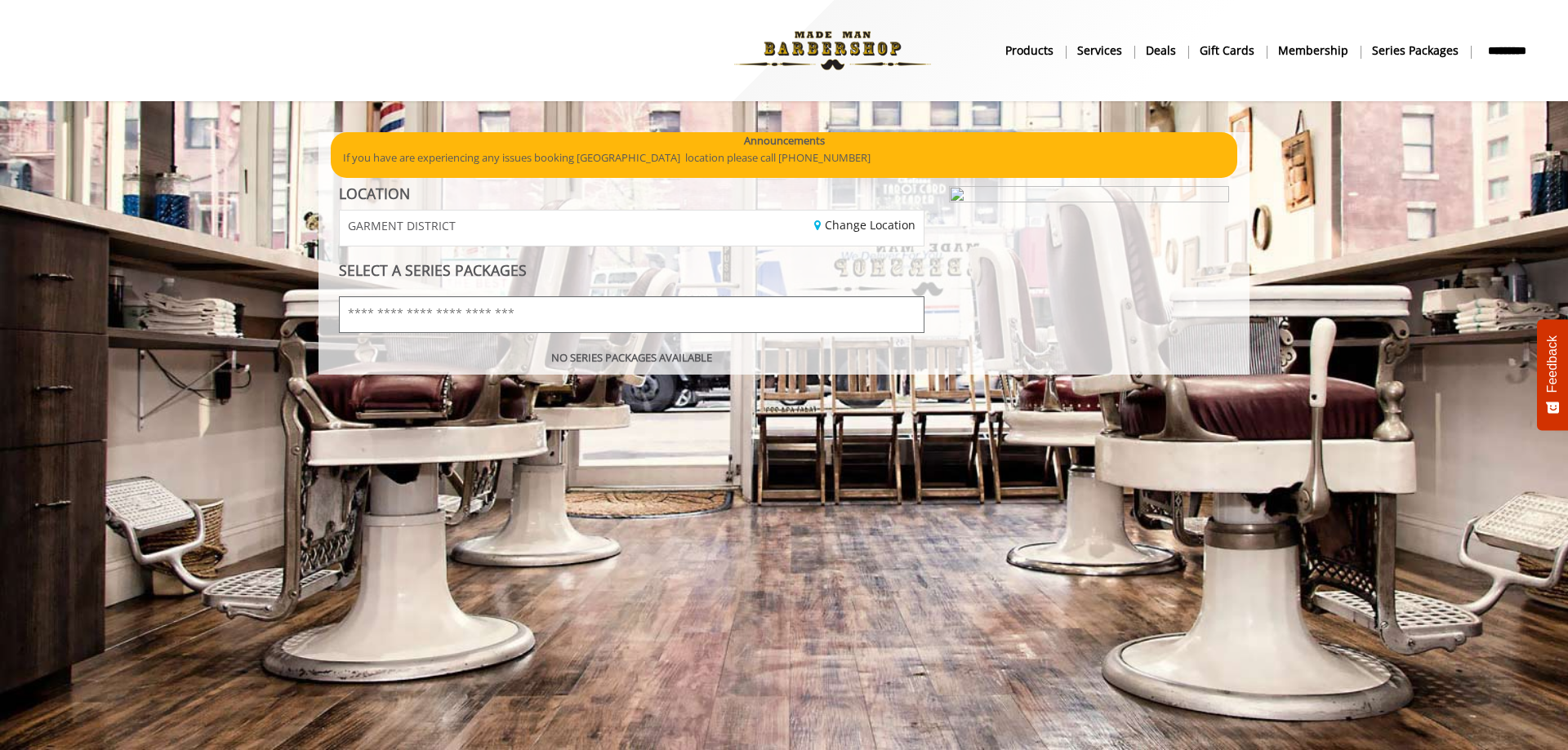
click at [544, 315] on input "text" at bounding box center [632, 315] width 585 height 37
click at [614, 223] on div "GARMENT DISTRICT" at bounding box center [479, 229] width 304 height 35
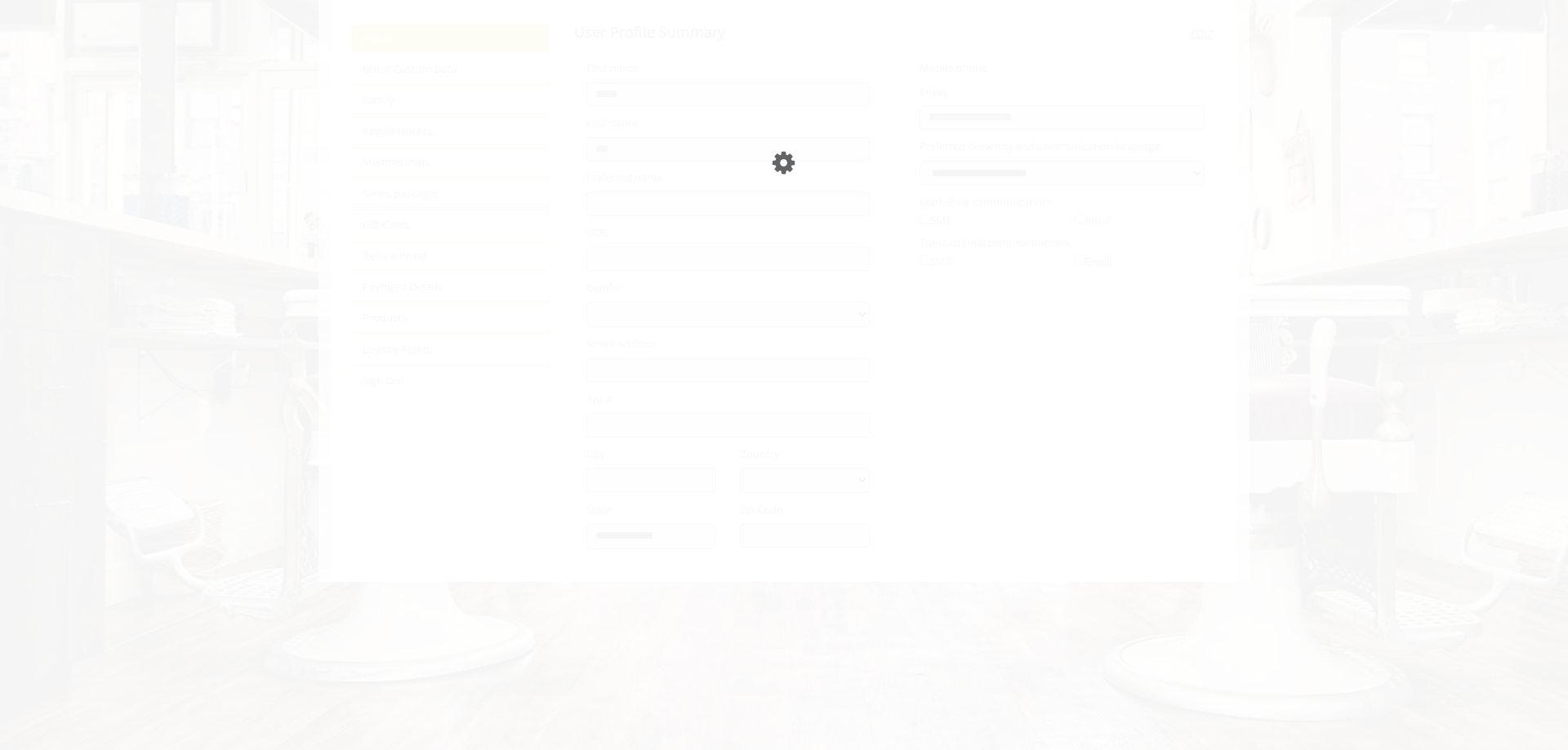
select select
select select "***"
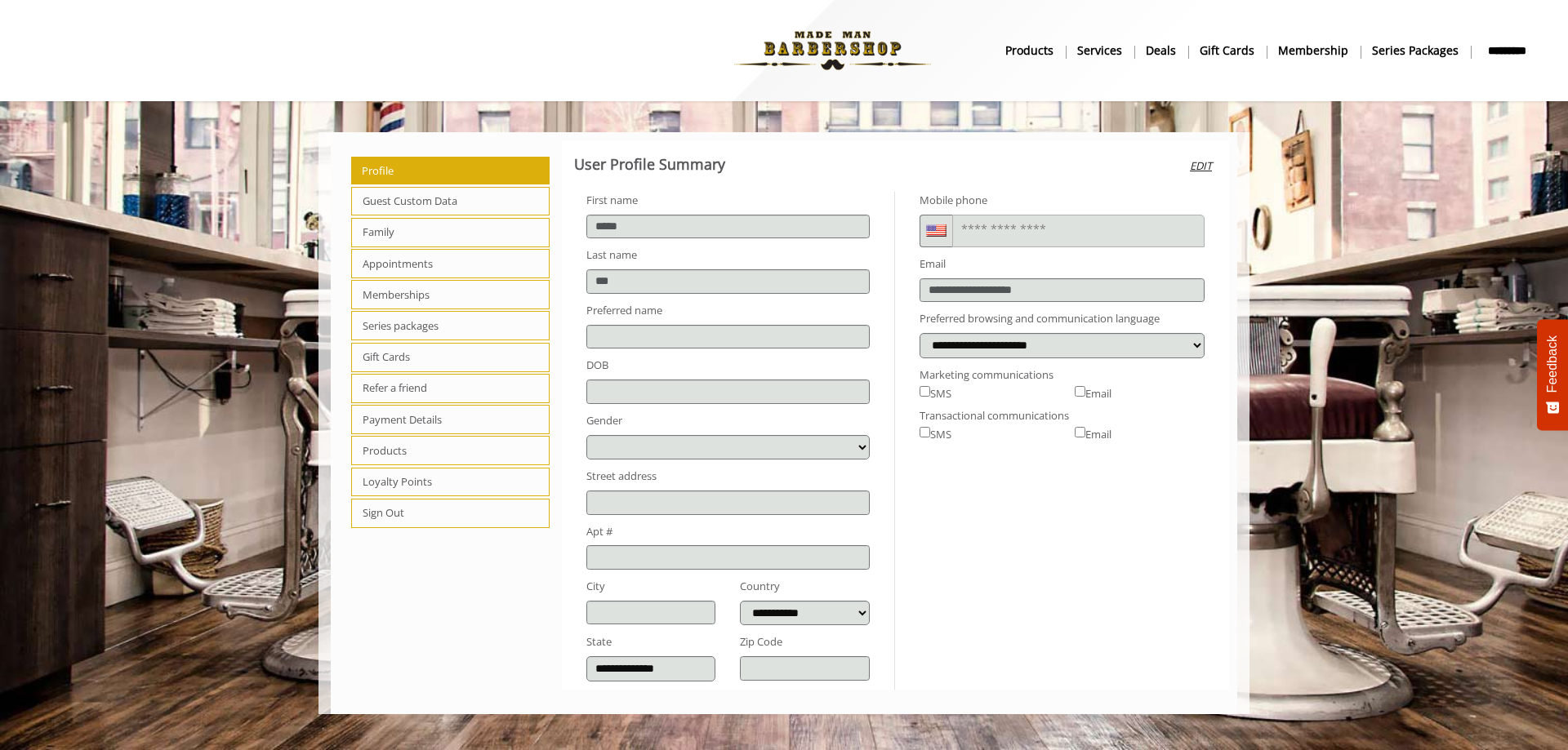
click at [406, 266] on span "Appointments" at bounding box center [450, 263] width 199 height 29
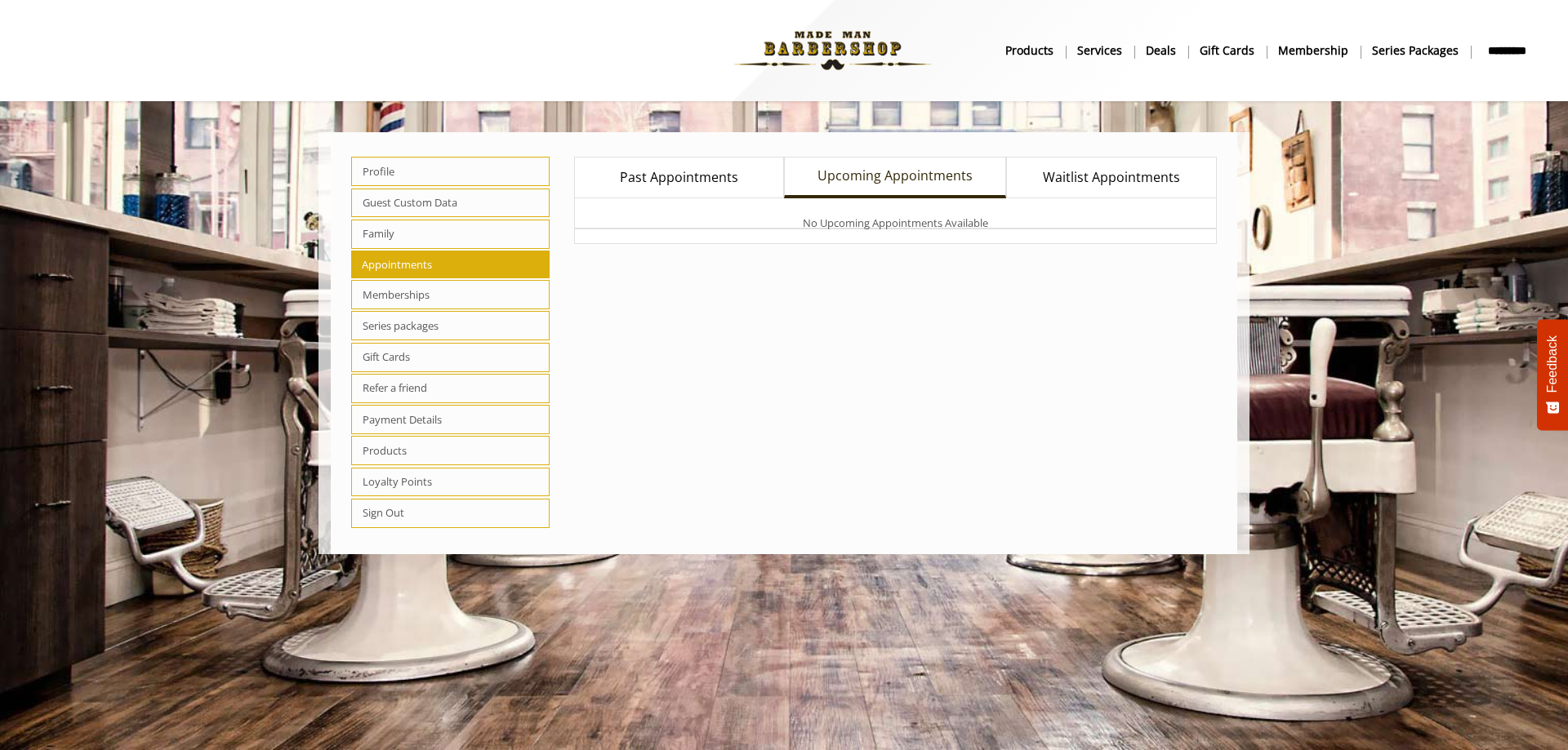
click at [866, 177] on span "Upcoming Appointments" at bounding box center [895, 176] width 155 height 21
click at [414, 478] on span "Loyalty Points" at bounding box center [450, 482] width 199 height 29
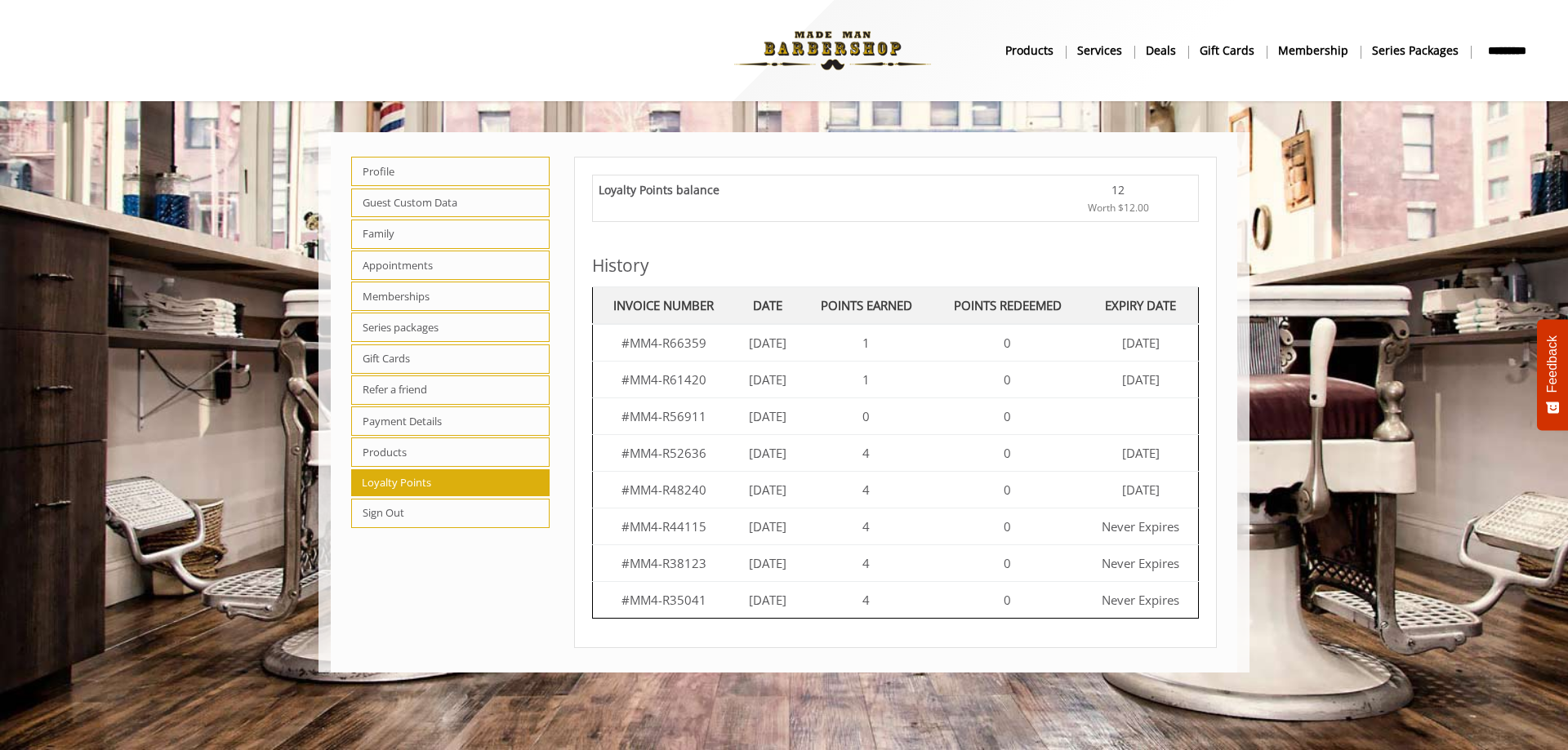
click at [431, 423] on span "Payment Details" at bounding box center [450, 421] width 199 height 29
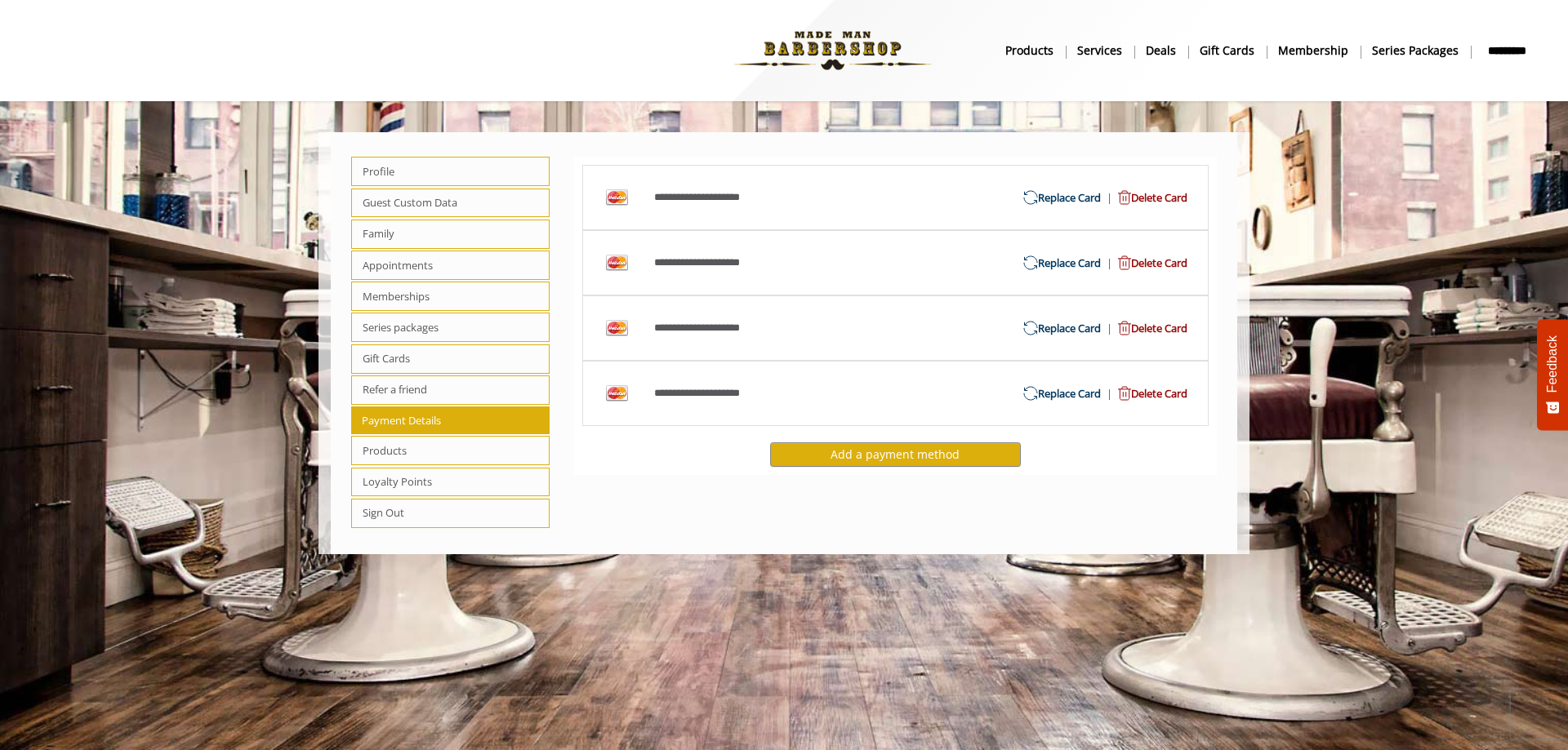
click at [1173, 204] on span "Delete Card" at bounding box center [1150, 198] width 75 height 17
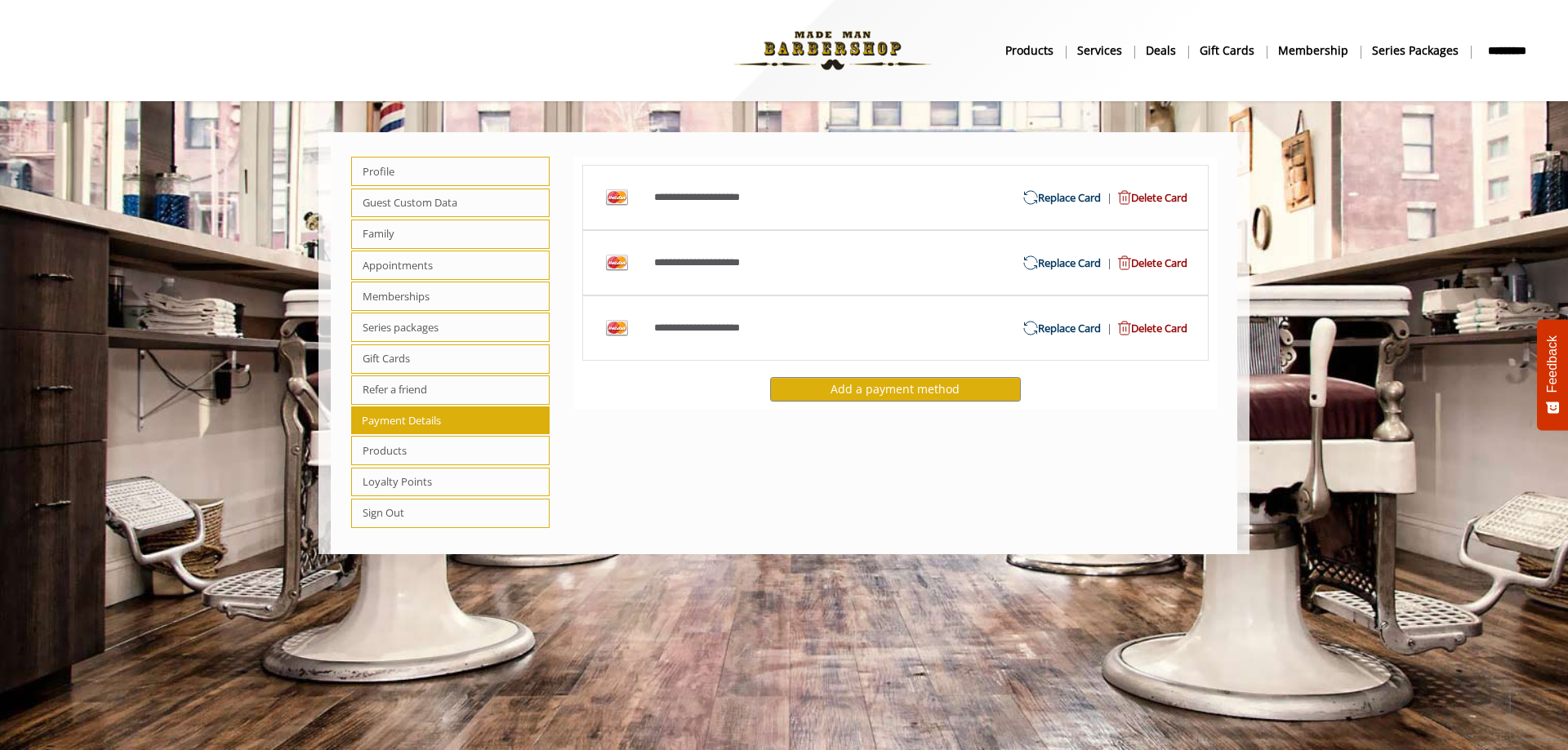
click at [1138, 264] on span "Delete Card" at bounding box center [1150, 263] width 75 height 17
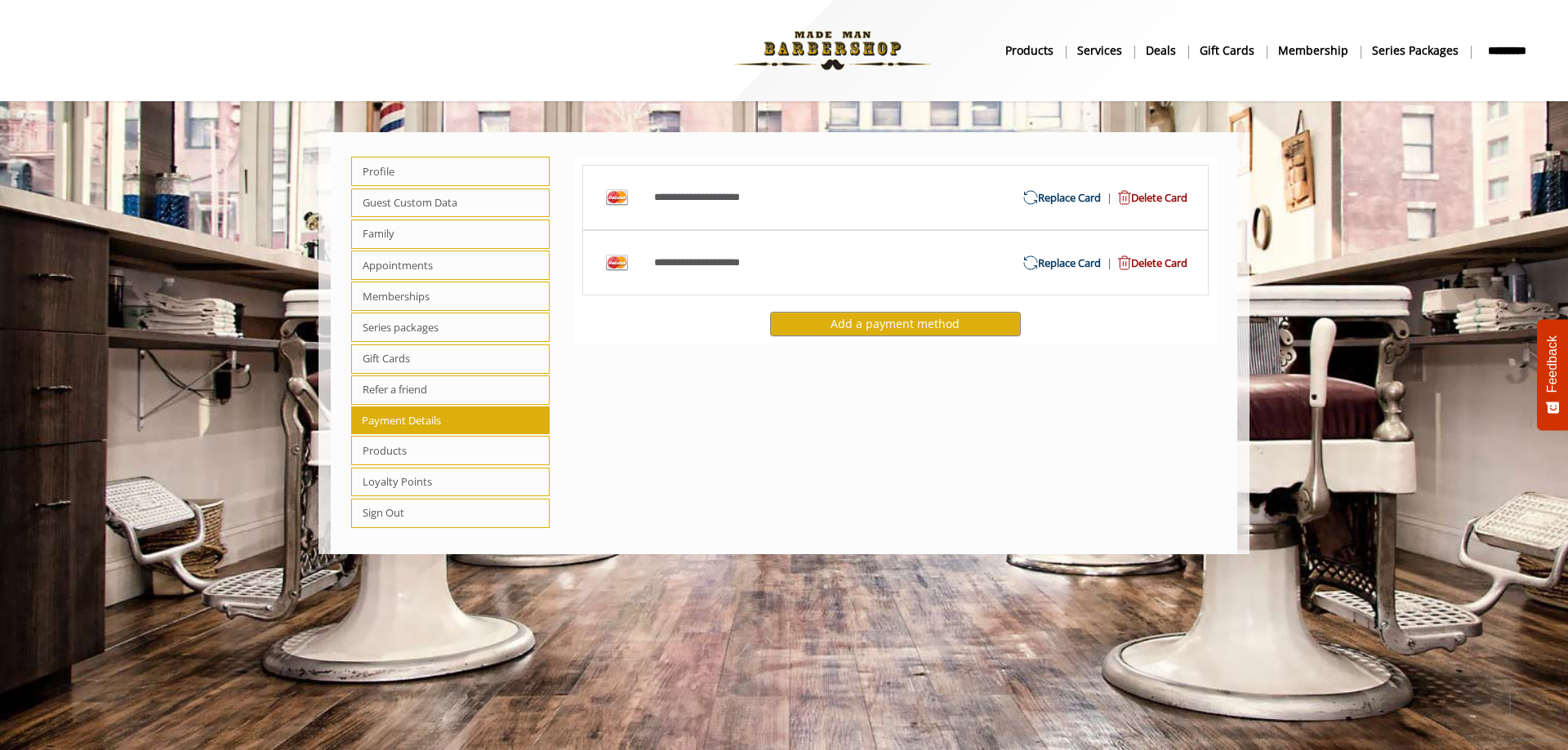
click at [1172, 263] on span "Delete Card" at bounding box center [1150, 263] width 75 height 17
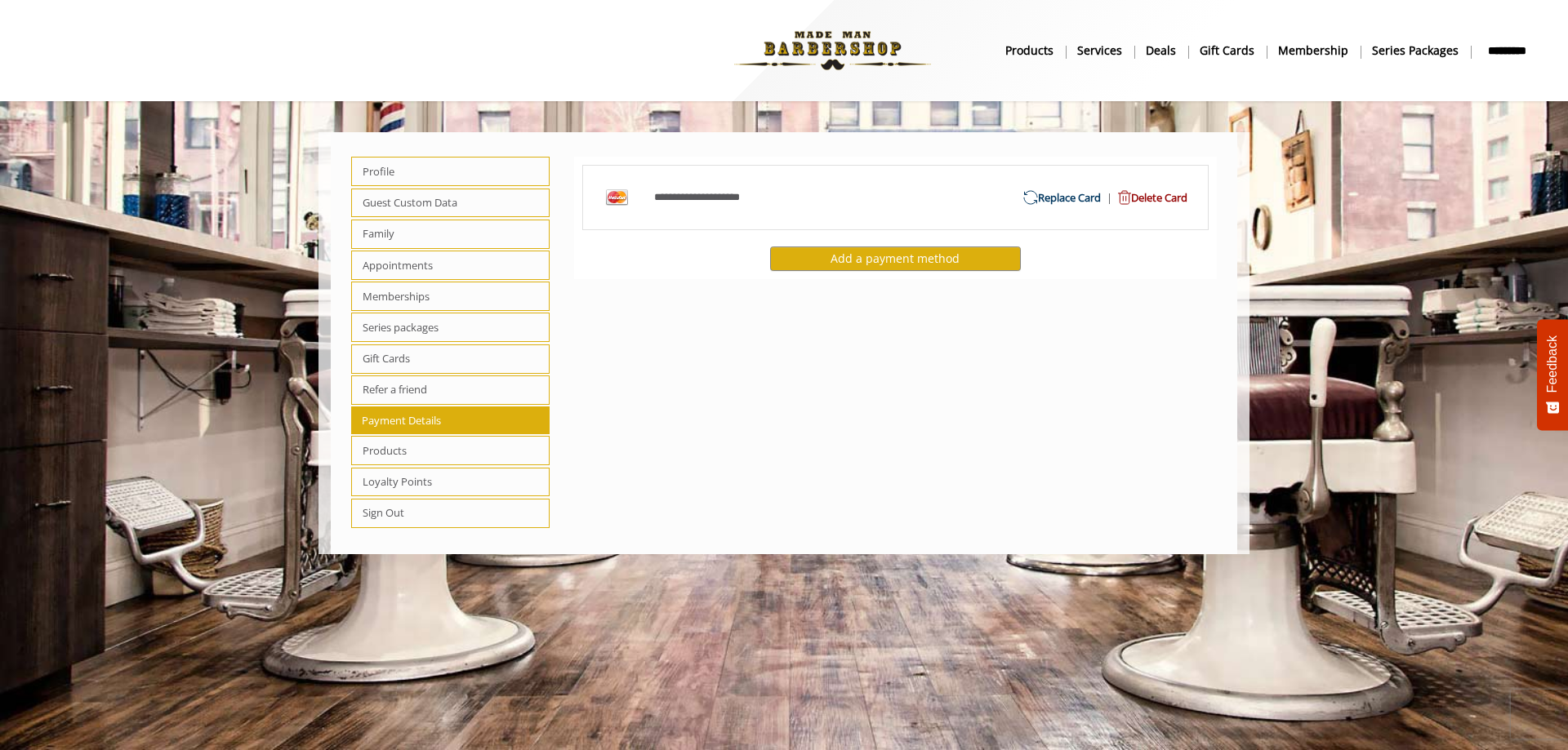
click at [735, 192] on div "**********" at bounding box center [768, 198] width 254 height 17
click at [694, 422] on div "**********" at bounding box center [896, 343] width 668 height 406
click at [1106, 48] on b "Services" at bounding box center [1100, 50] width 45 height 18
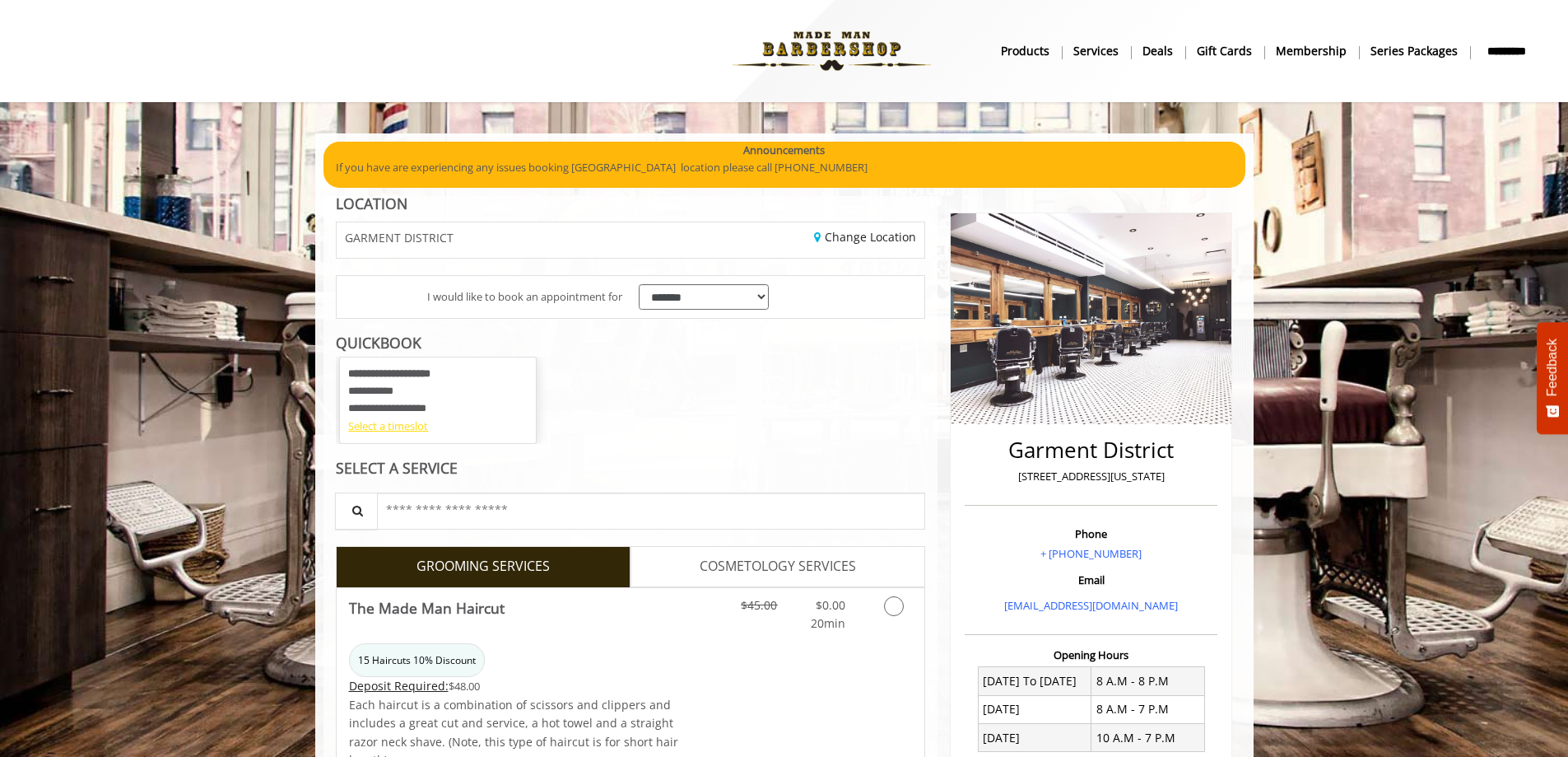
click at [407, 427] on div "Select a timeslot" at bounding box center [437, 426] width 180 height 17
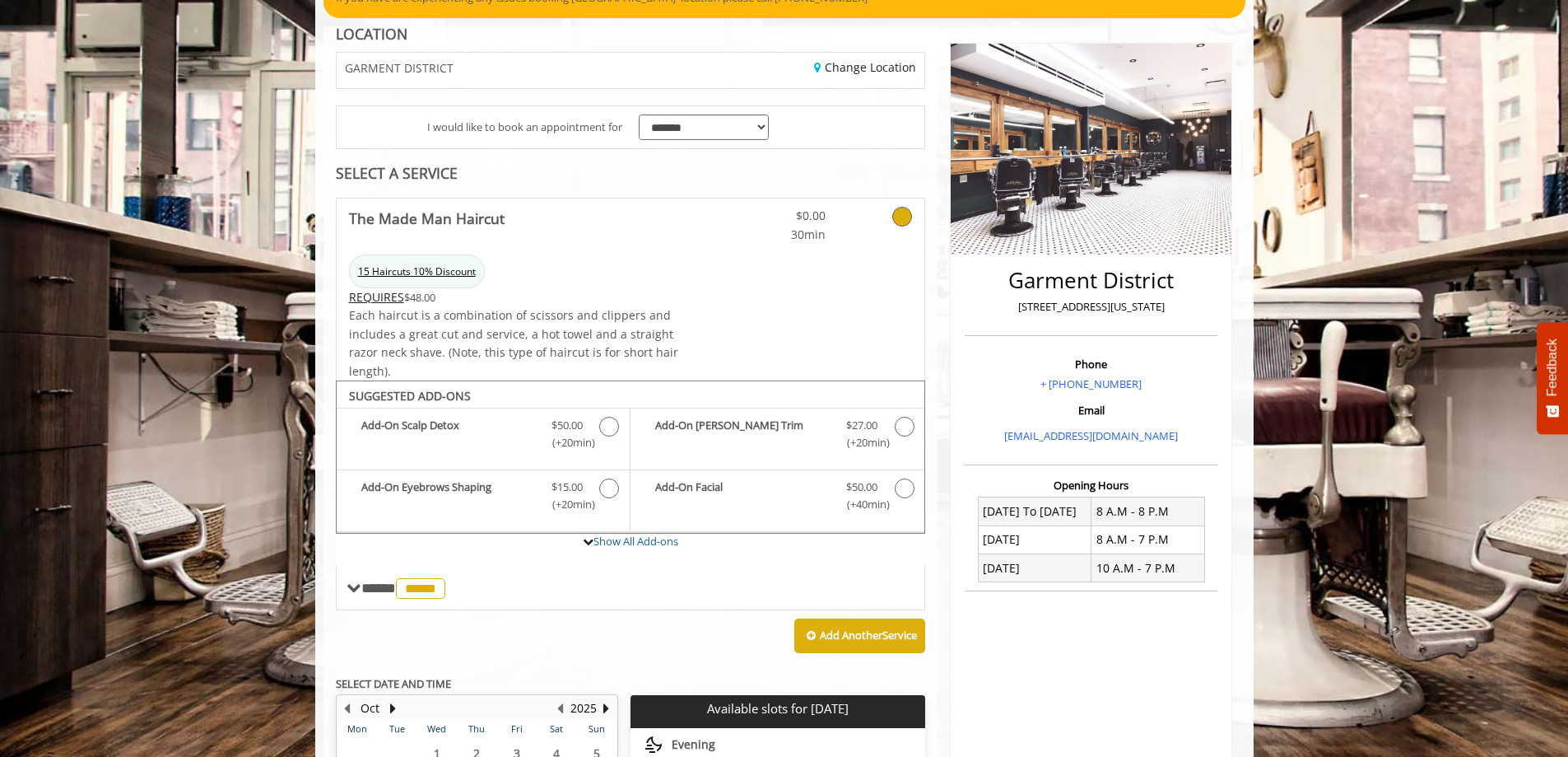
scroll to position [172, 0]
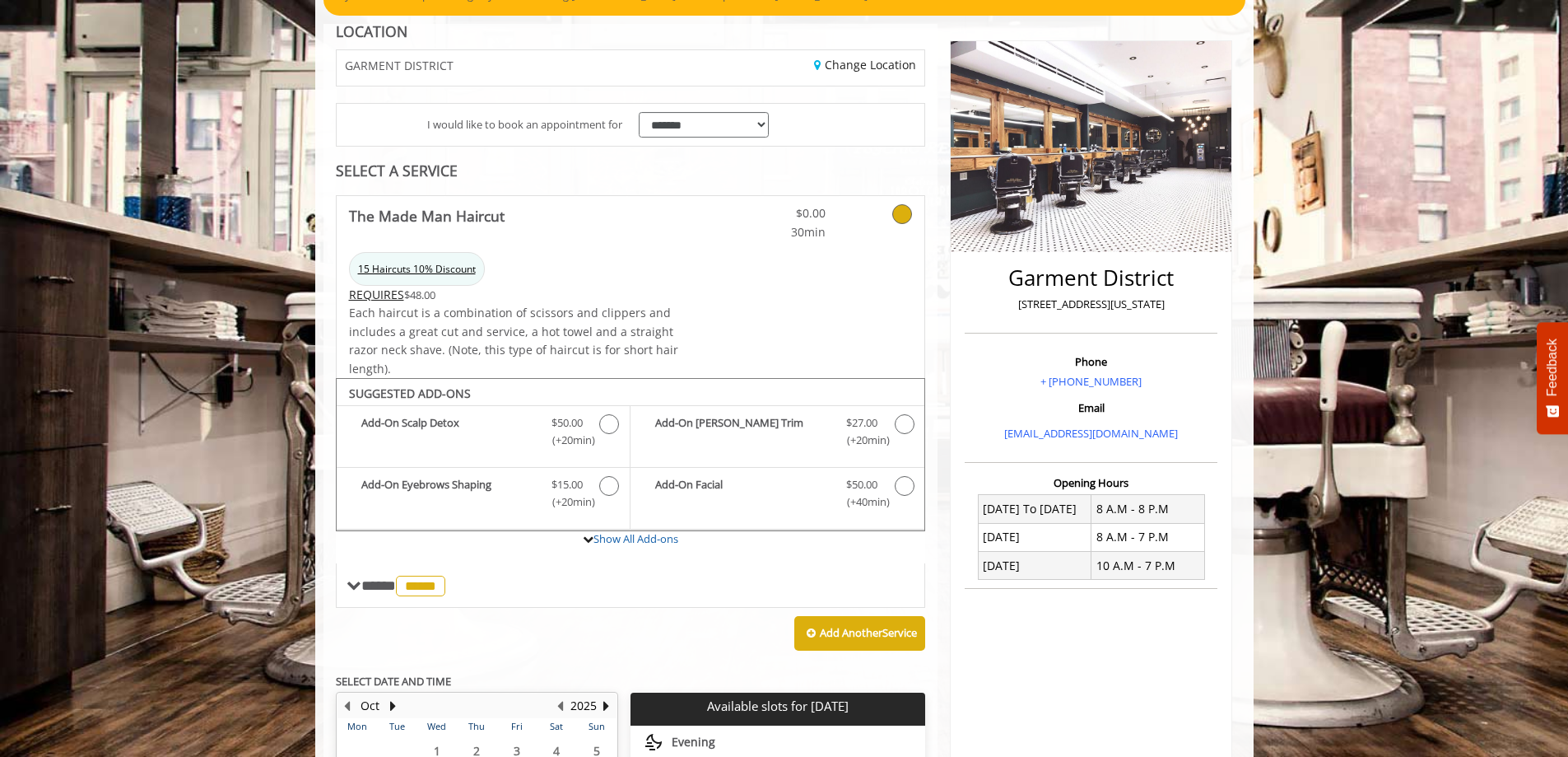
click at [453, 269] on span "15 Haircuts 10% Discount" at bounding box center [416, 269] width 136 height 34
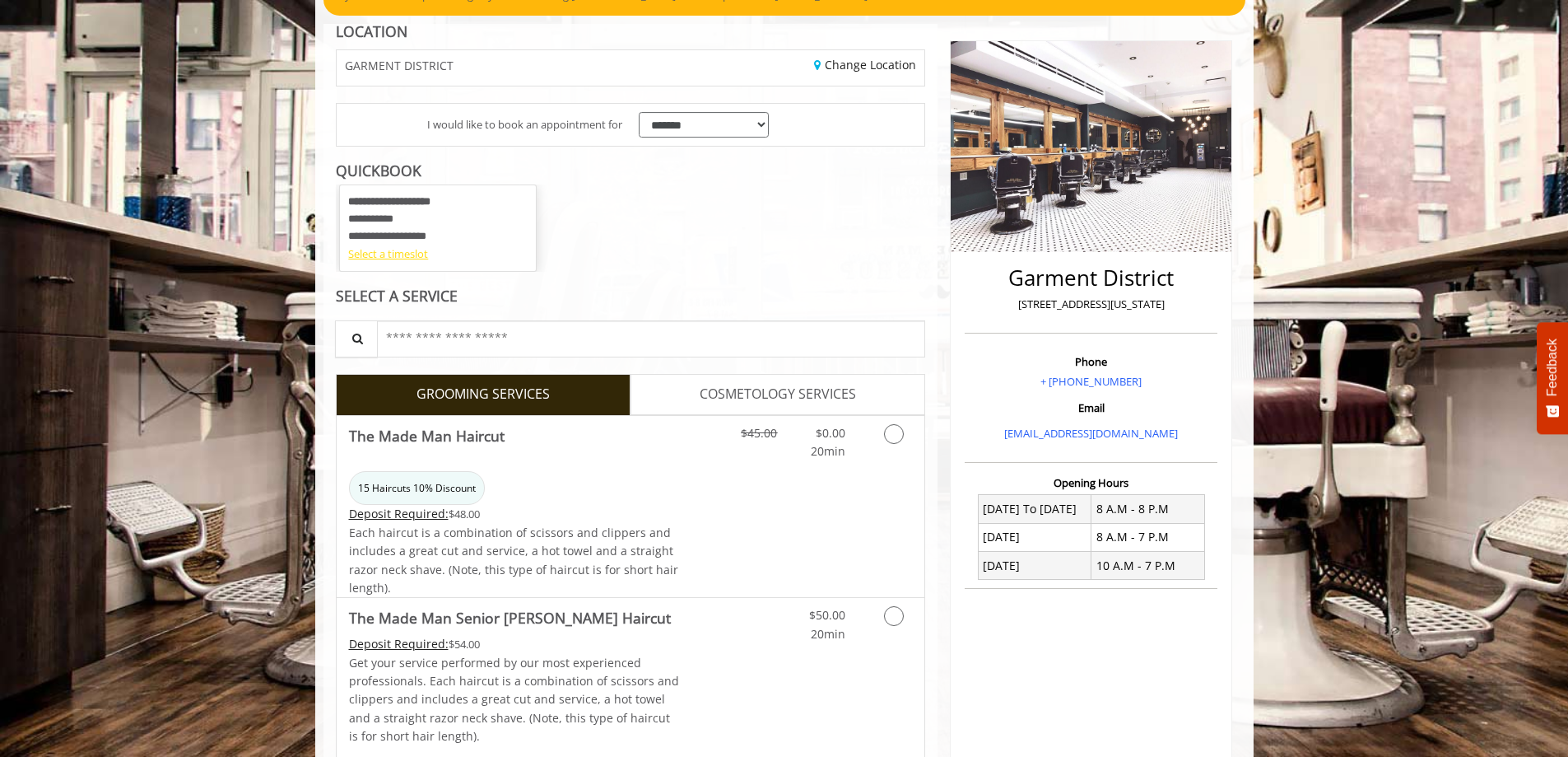
click at [420, 257] on div "Select a timeslot" at bounding box center [437, 254] width 180 height 17
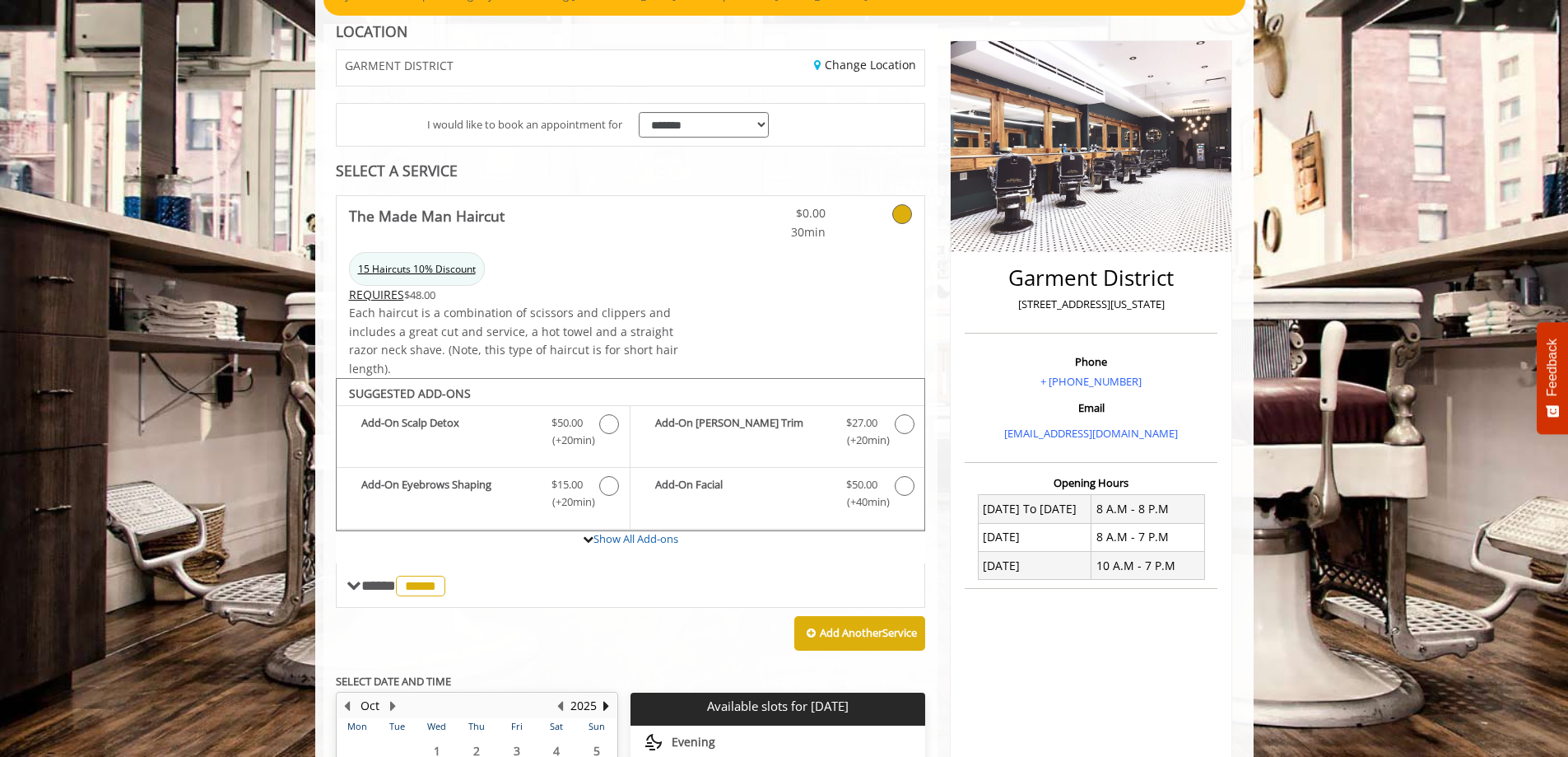
click at [420, 270] on span "15 Haircuts 10% Discount" at bounding box center [416, 269] width 136 height 34
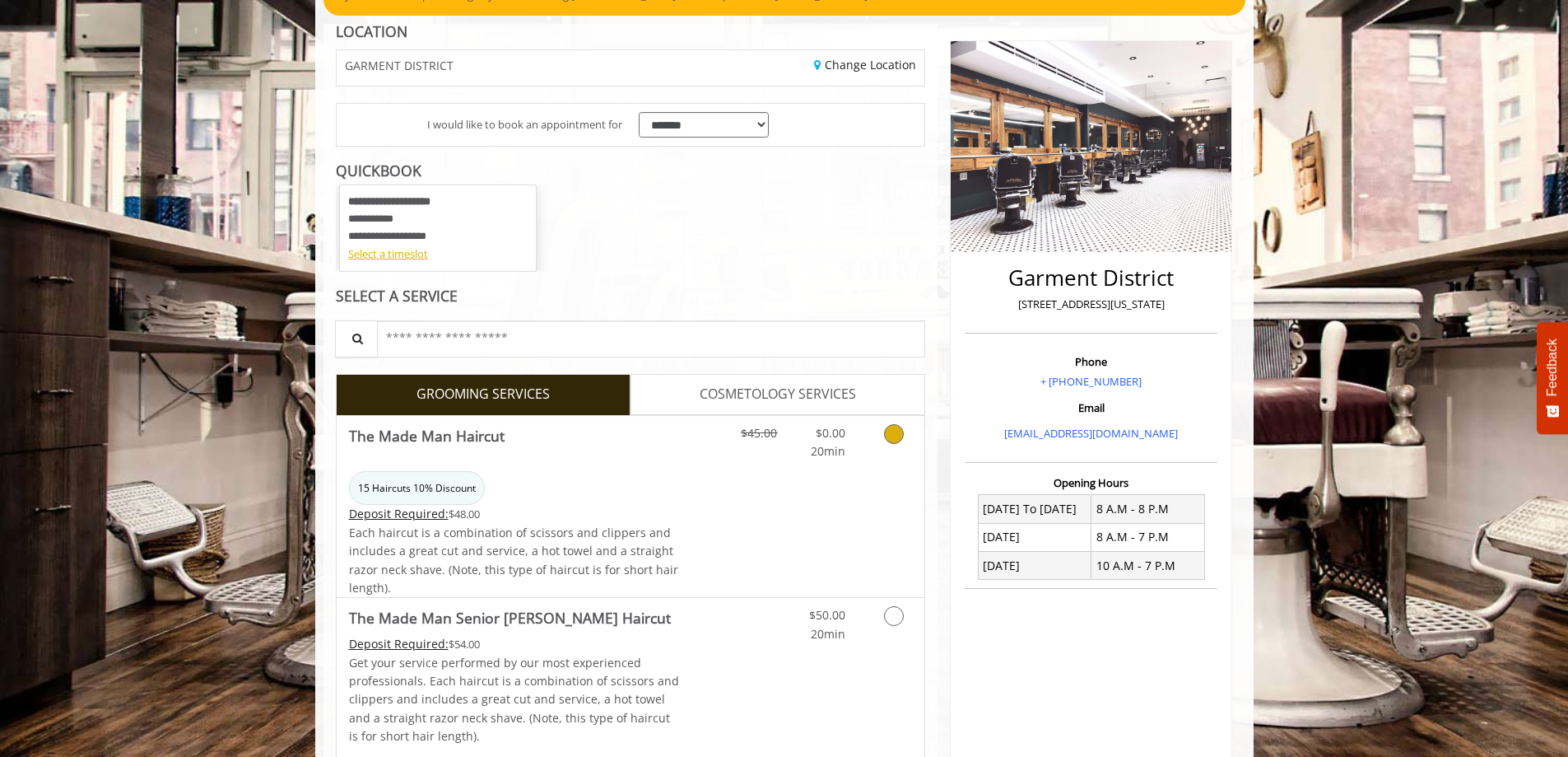
click at [898, 431] on icon "Grooming services" at bounding box center [893, 433] width 19 height 19
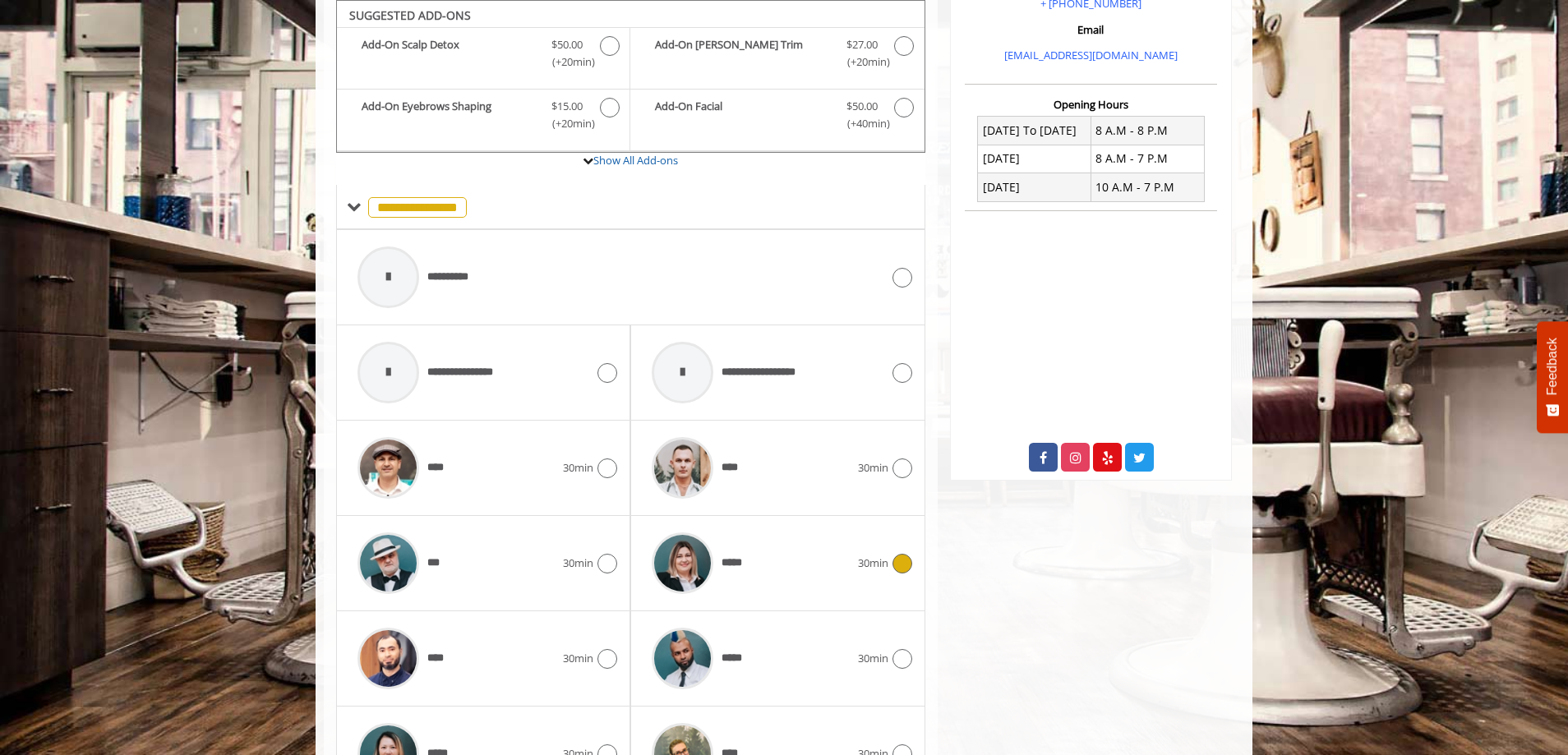
scroll to position [748, 0]
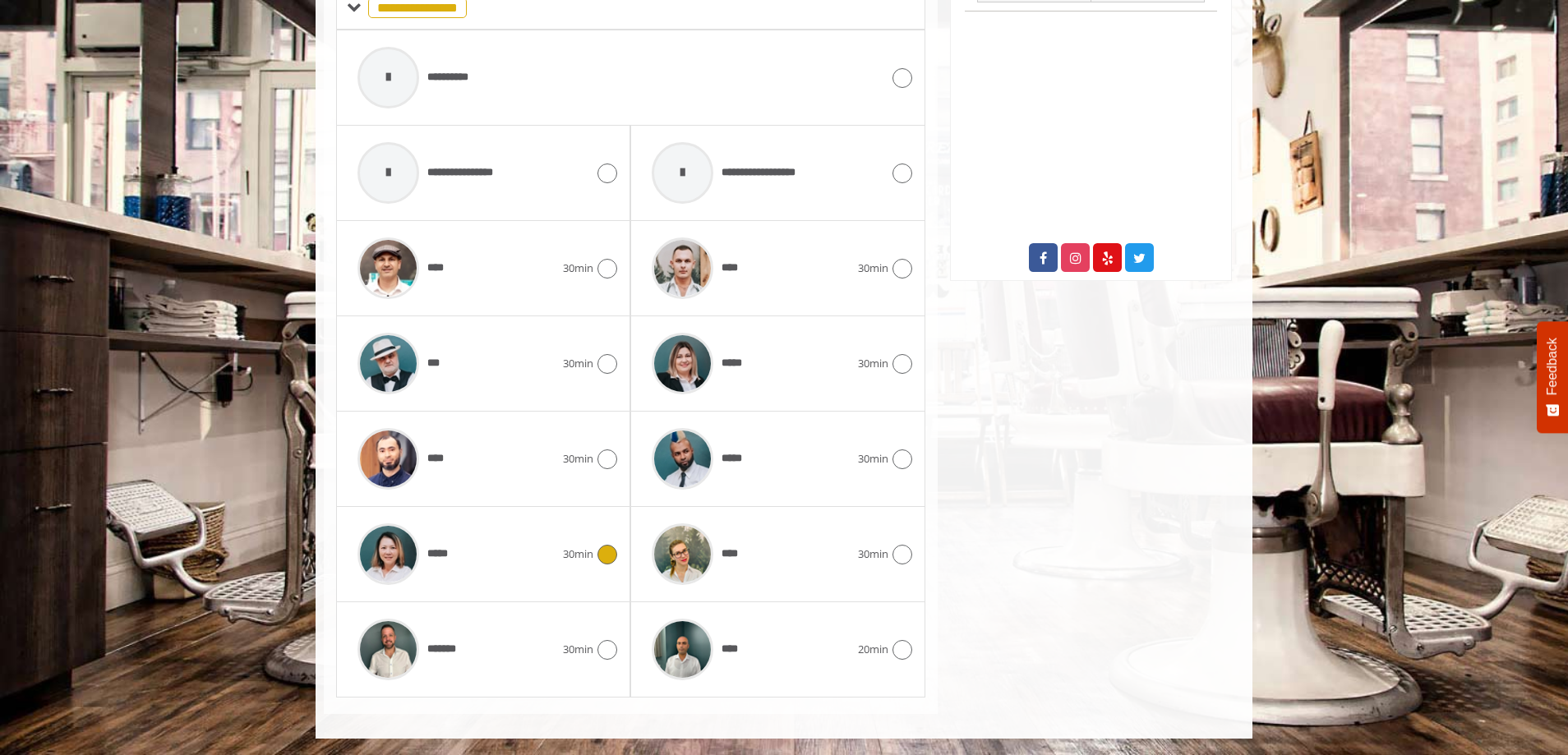
click at [609, 554] on icon at bounding box center [607, 554] width 19 height 19
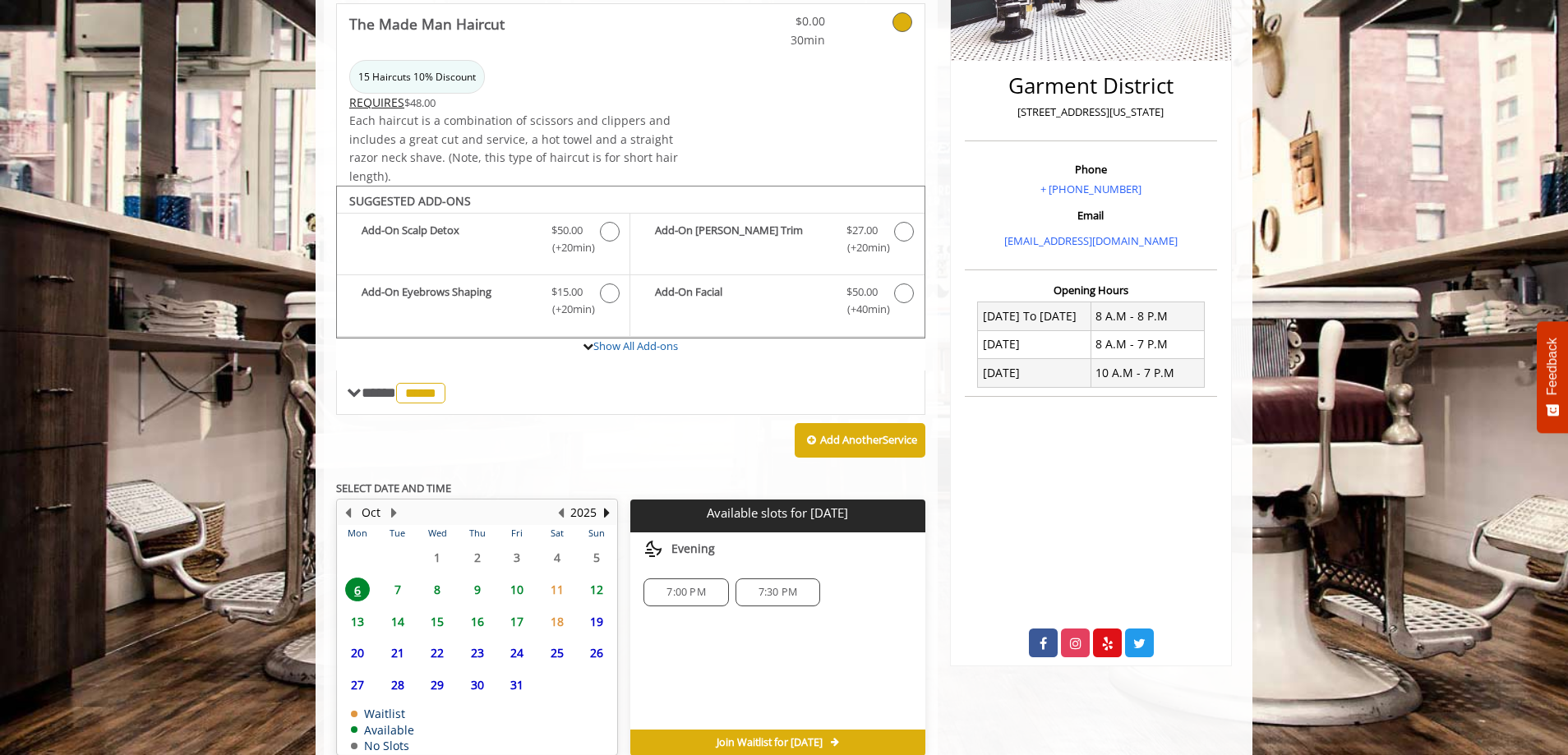
scroll to position [445, 0]
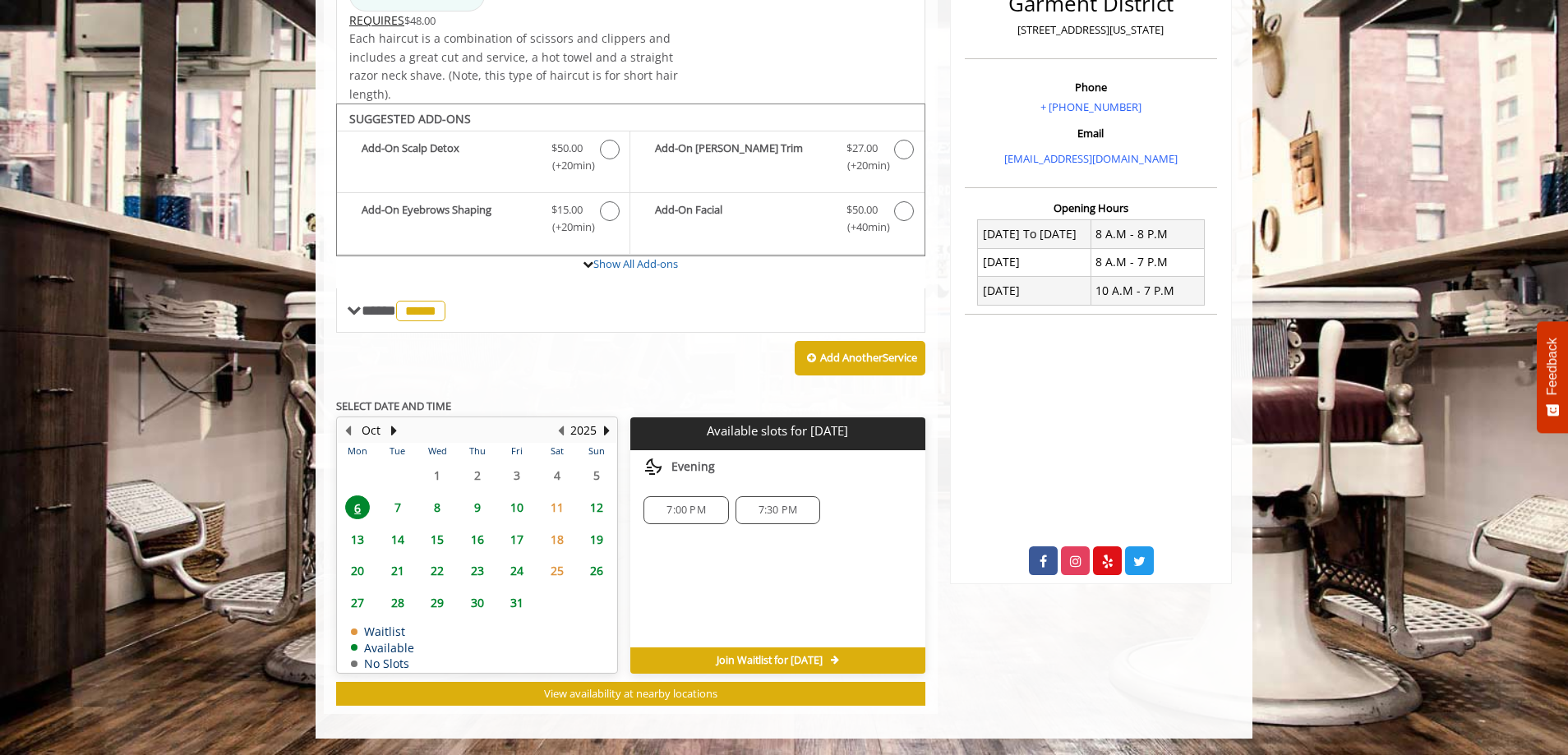
click at [401, 506] on span "7" at bounding box center [397, 507] width 24 height 24
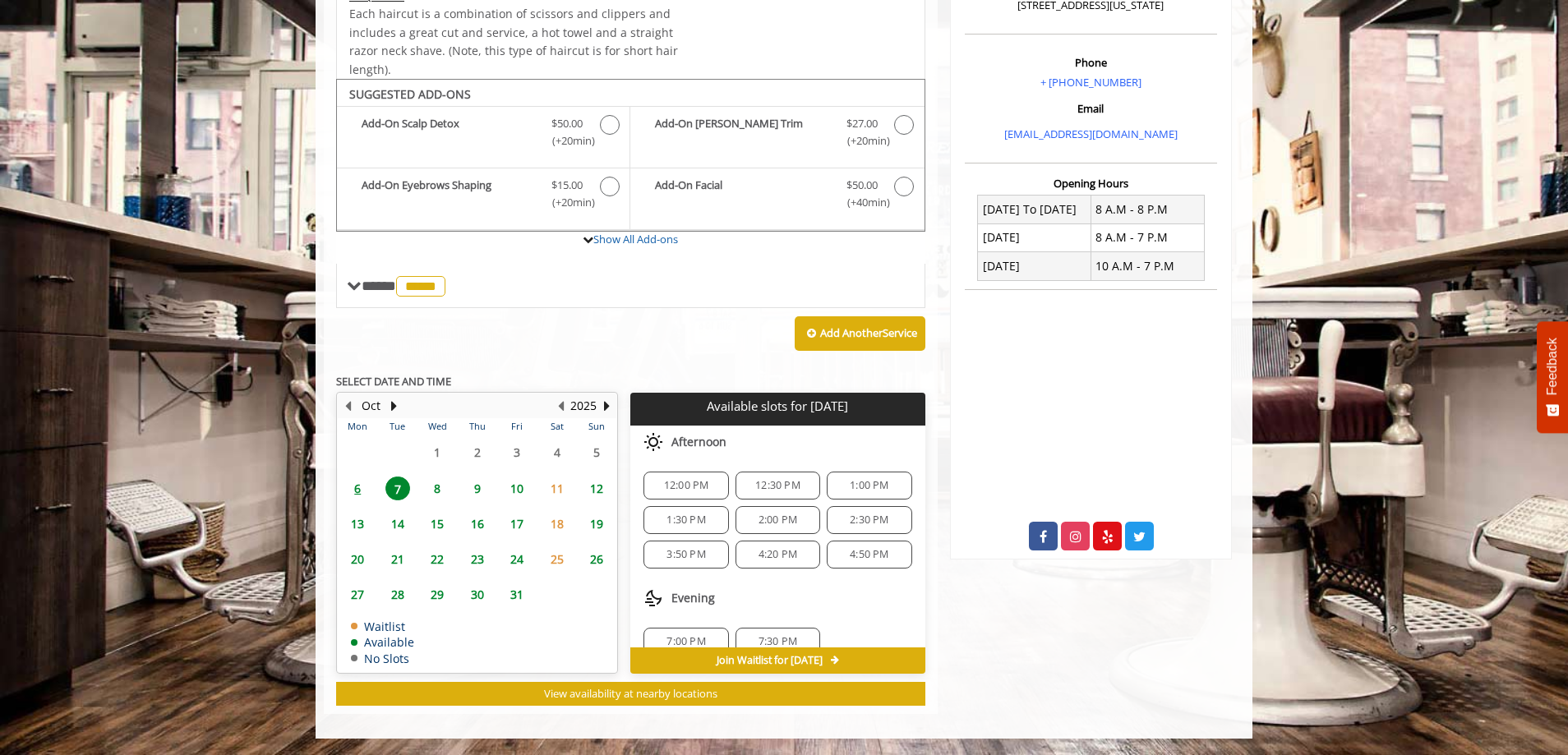
scroll to position [21, 0]
click at [690, 617] on span "7:00 PM" at bounding box center [686, 620] width 39 height 13
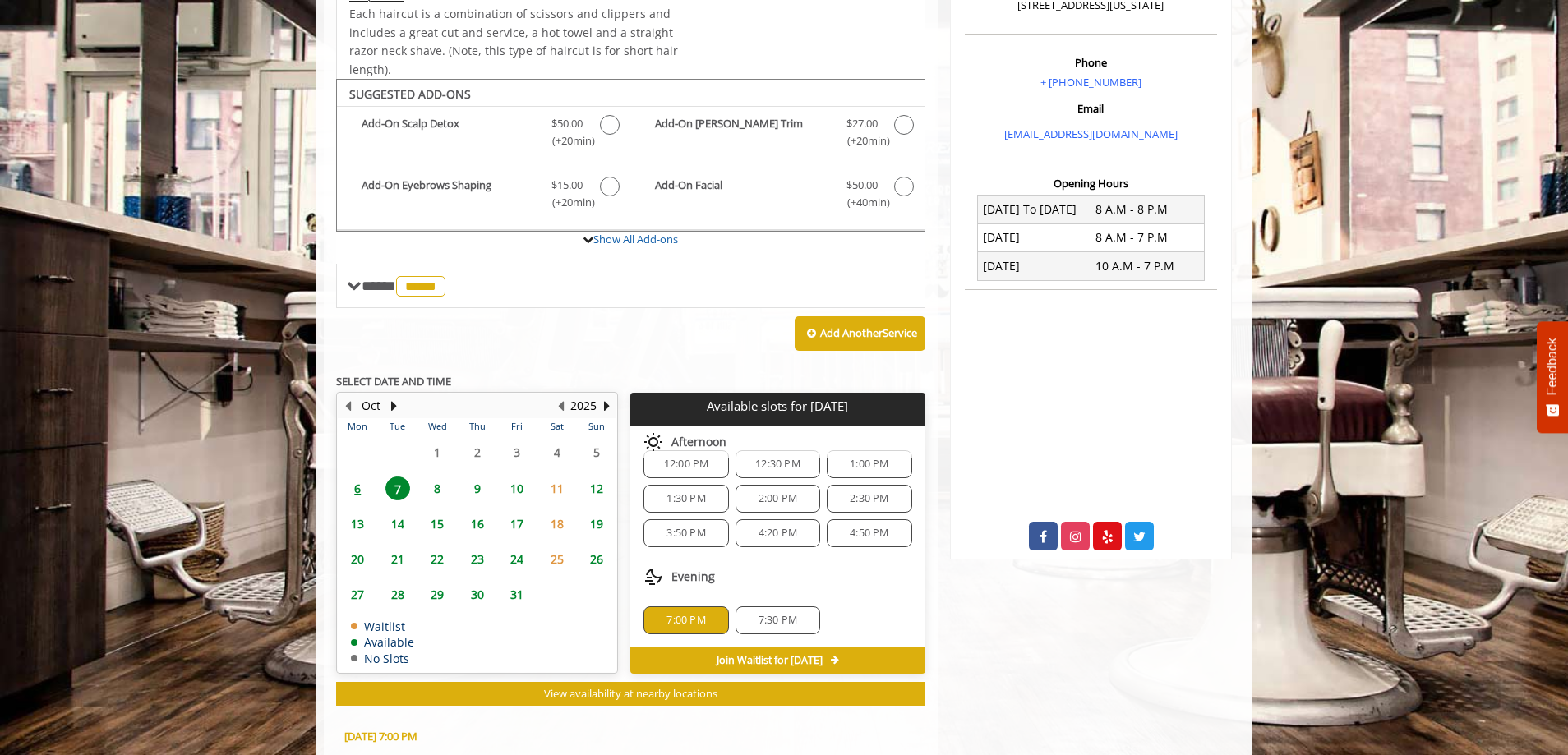
scroll to position [738, 0]
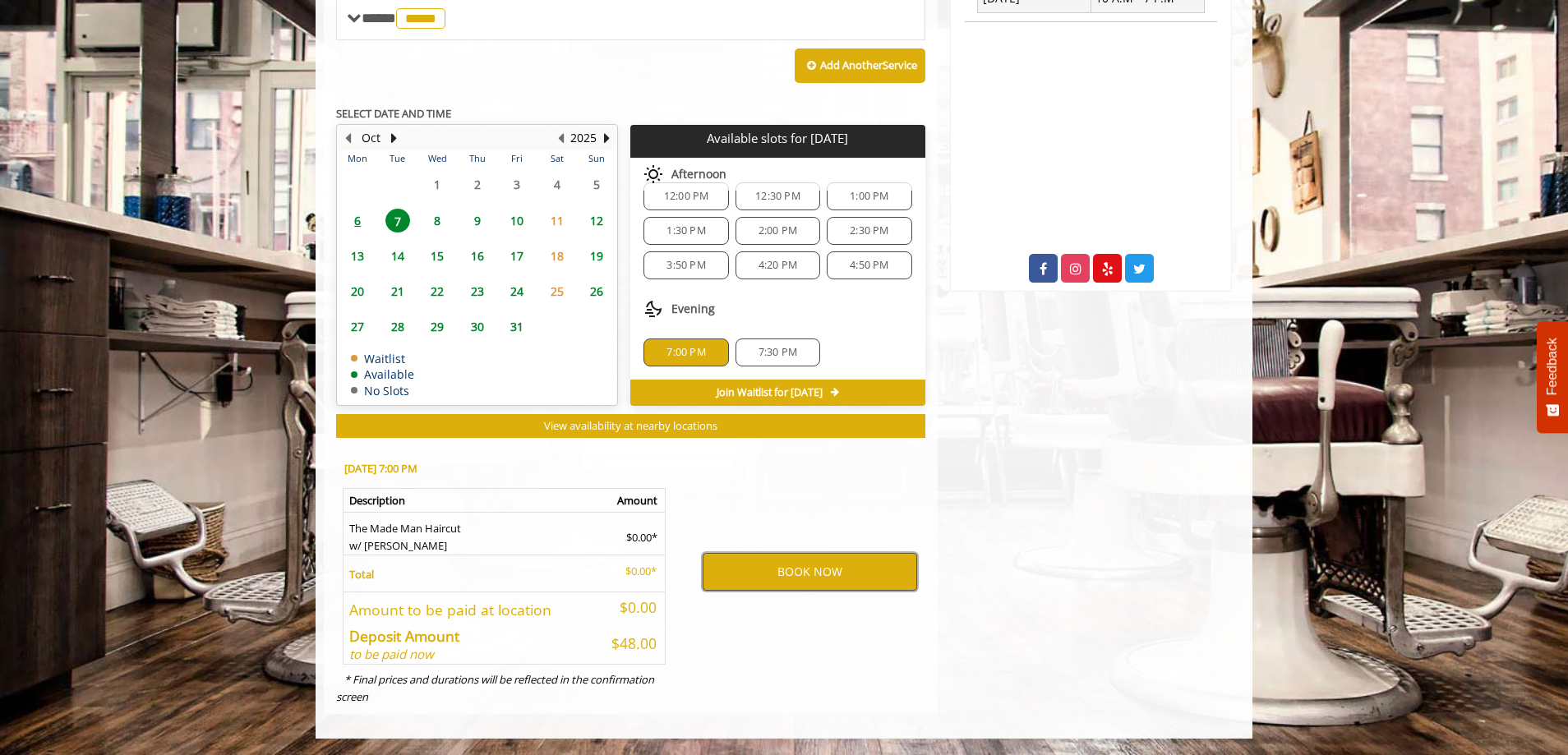
click at [814, 577] on button "BOOK NOW" at bounding box center [810, 571] width 214 height 38
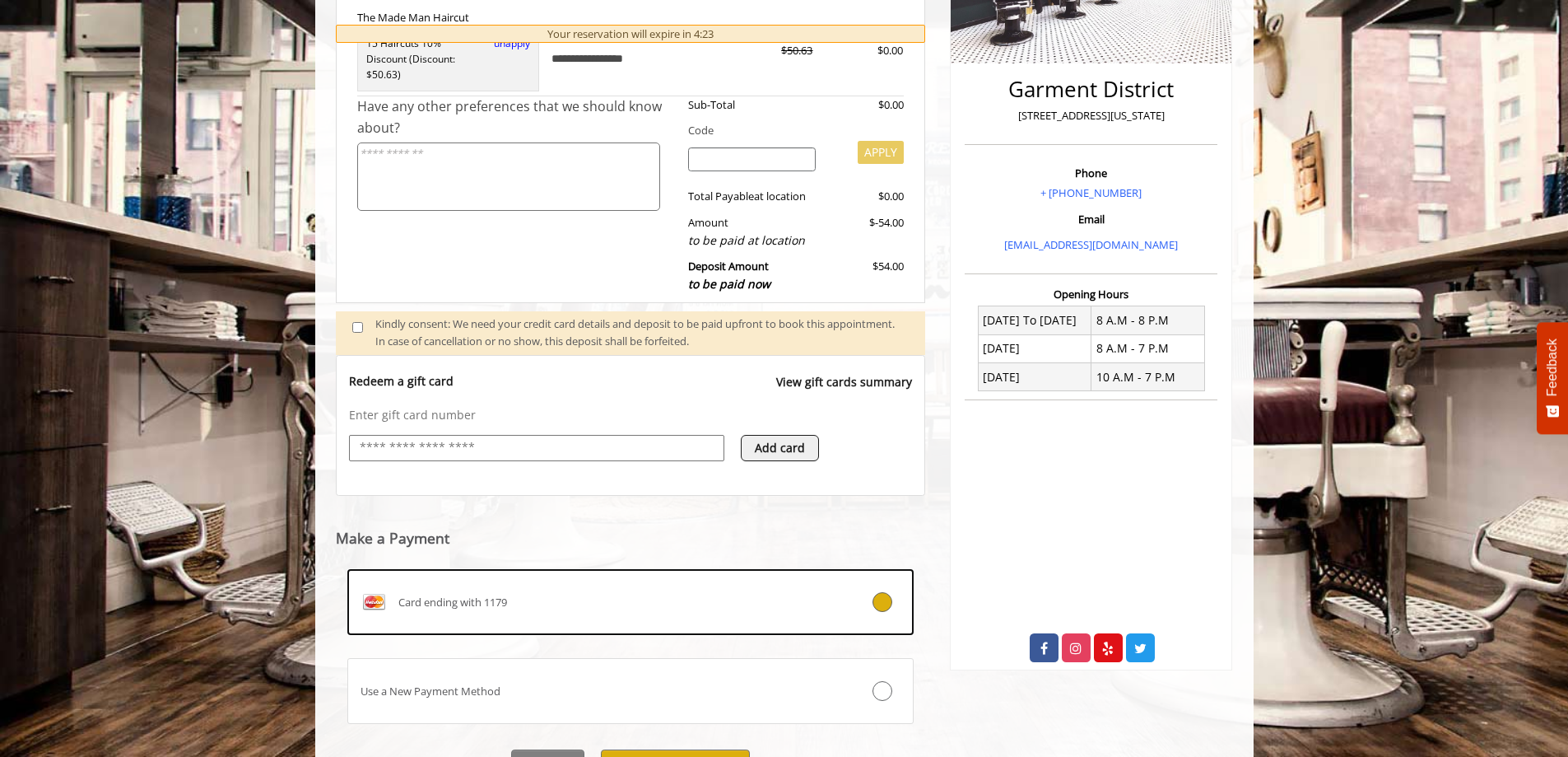
scroll to position [448, 0]
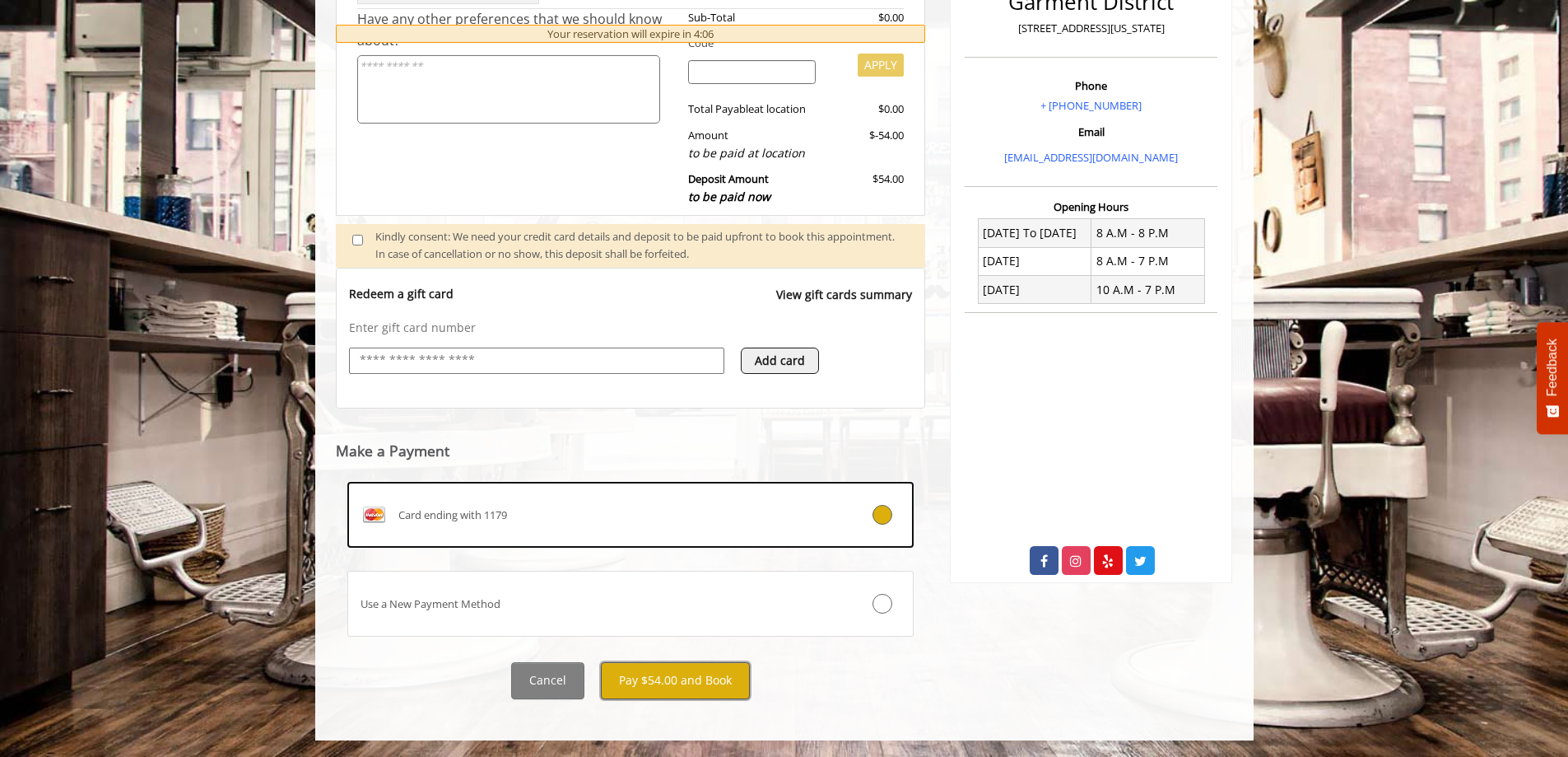
click at [705, 676] on button "Pay $54.00 and Book" at bounding box center [675, 681] width 149 height 37
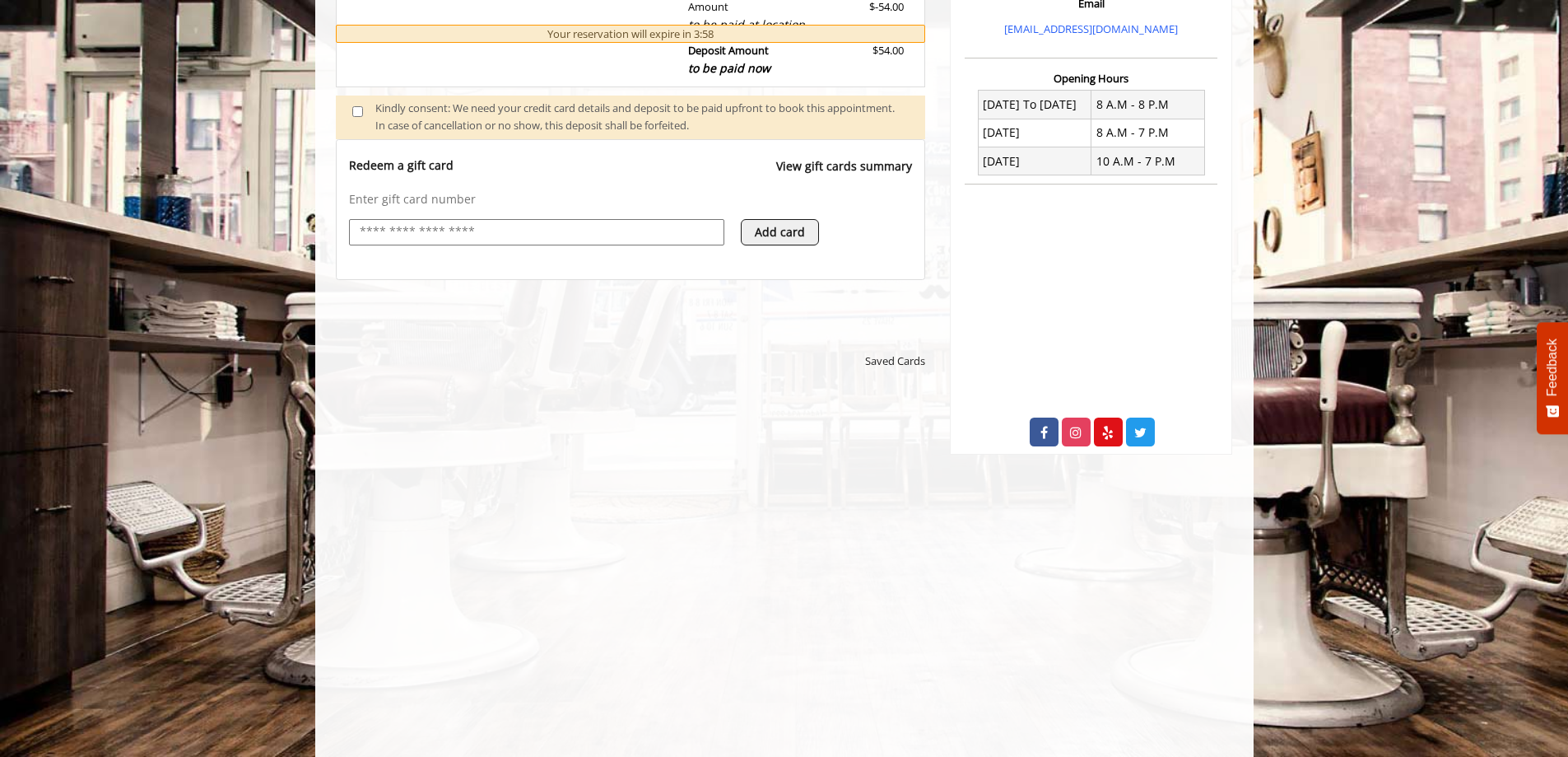
scroll to position [659, 0]
